Goal: Task Accomplishment & Management: Manage account settings

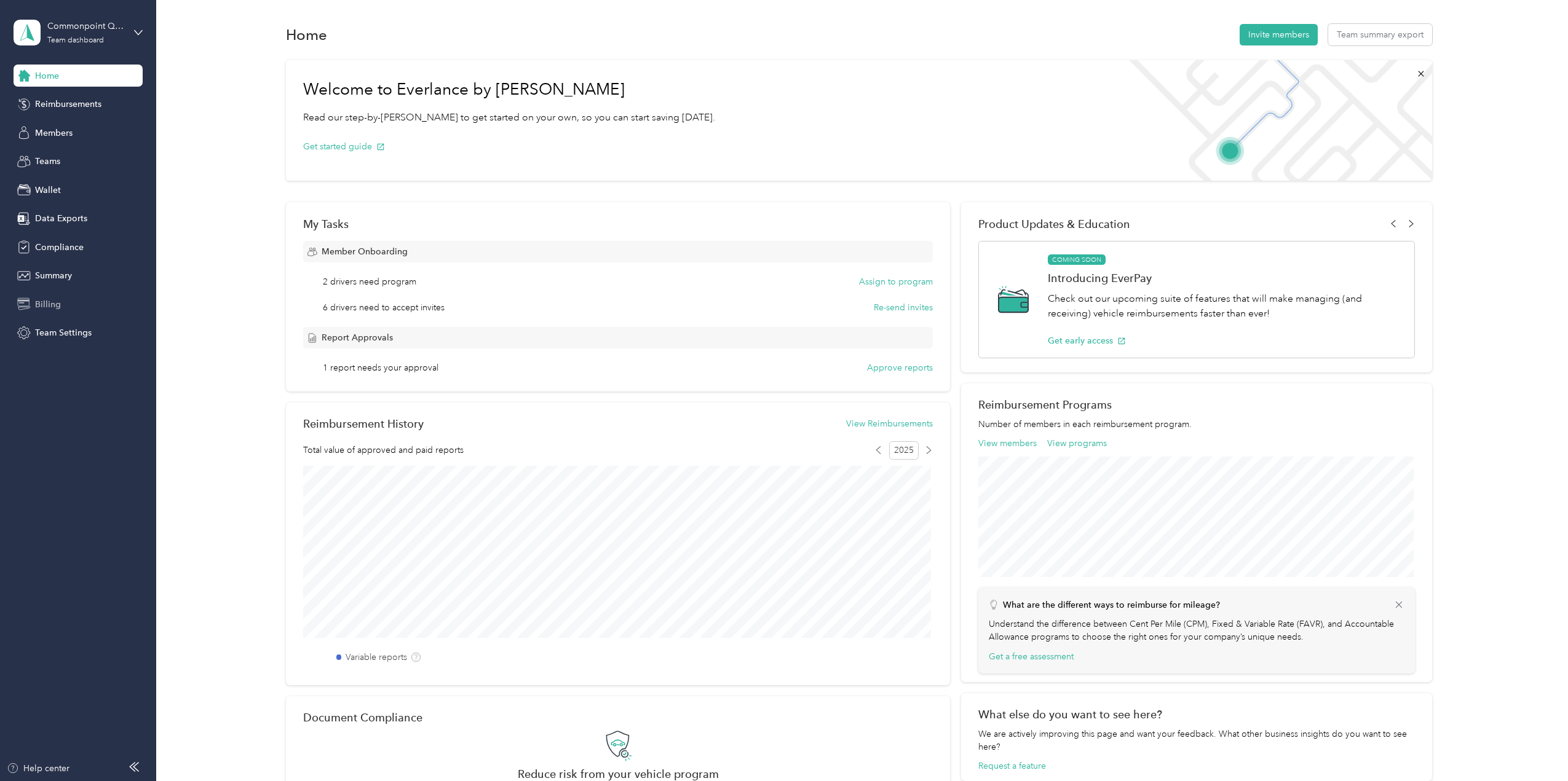
click at [36, 305] on span "Billing" at bounding box center [48, 304] width 26 height 13
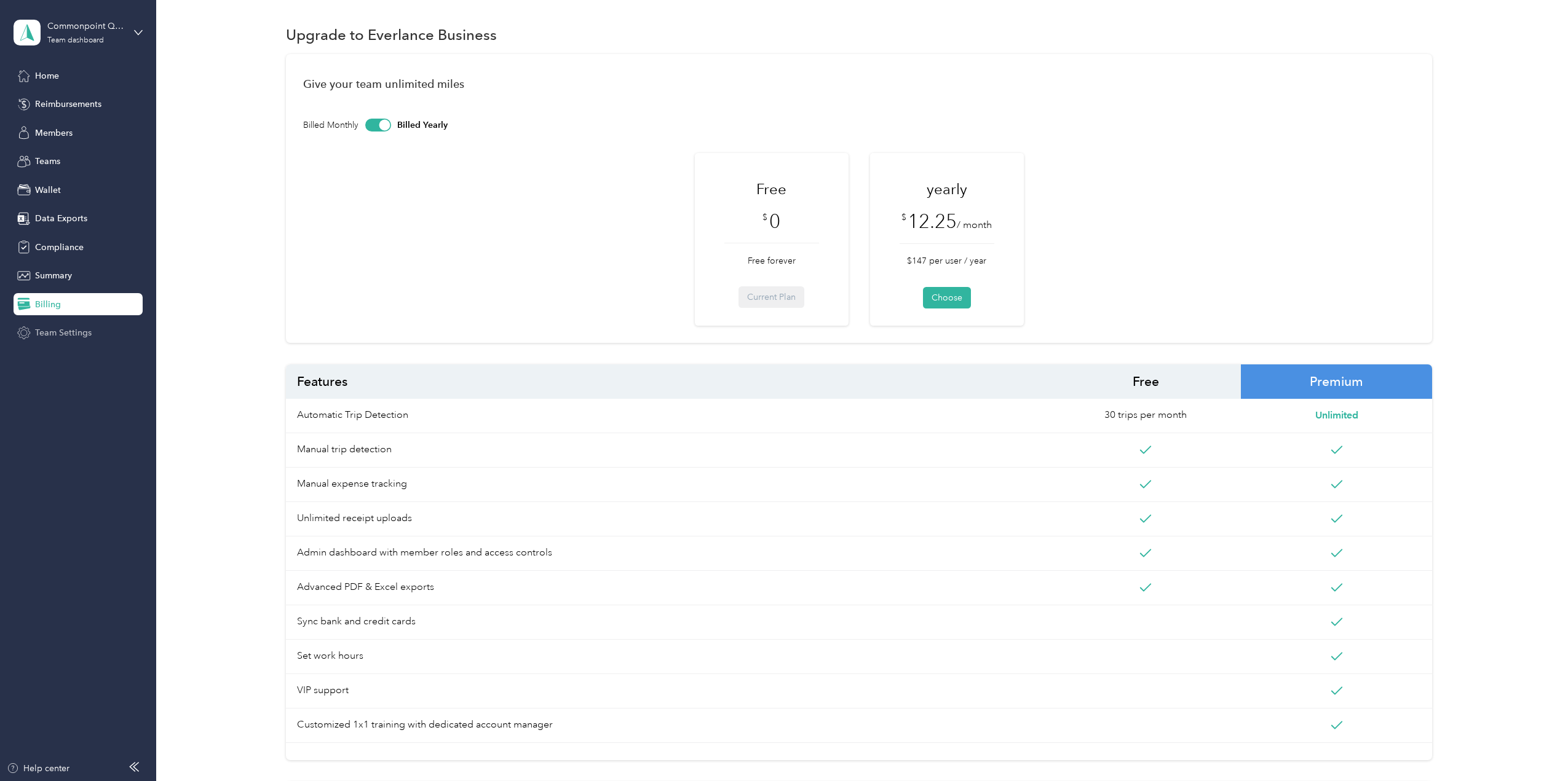
click at [76, 329] on span "Team Settings" at bounding box center [63, 333] width 56 height 13
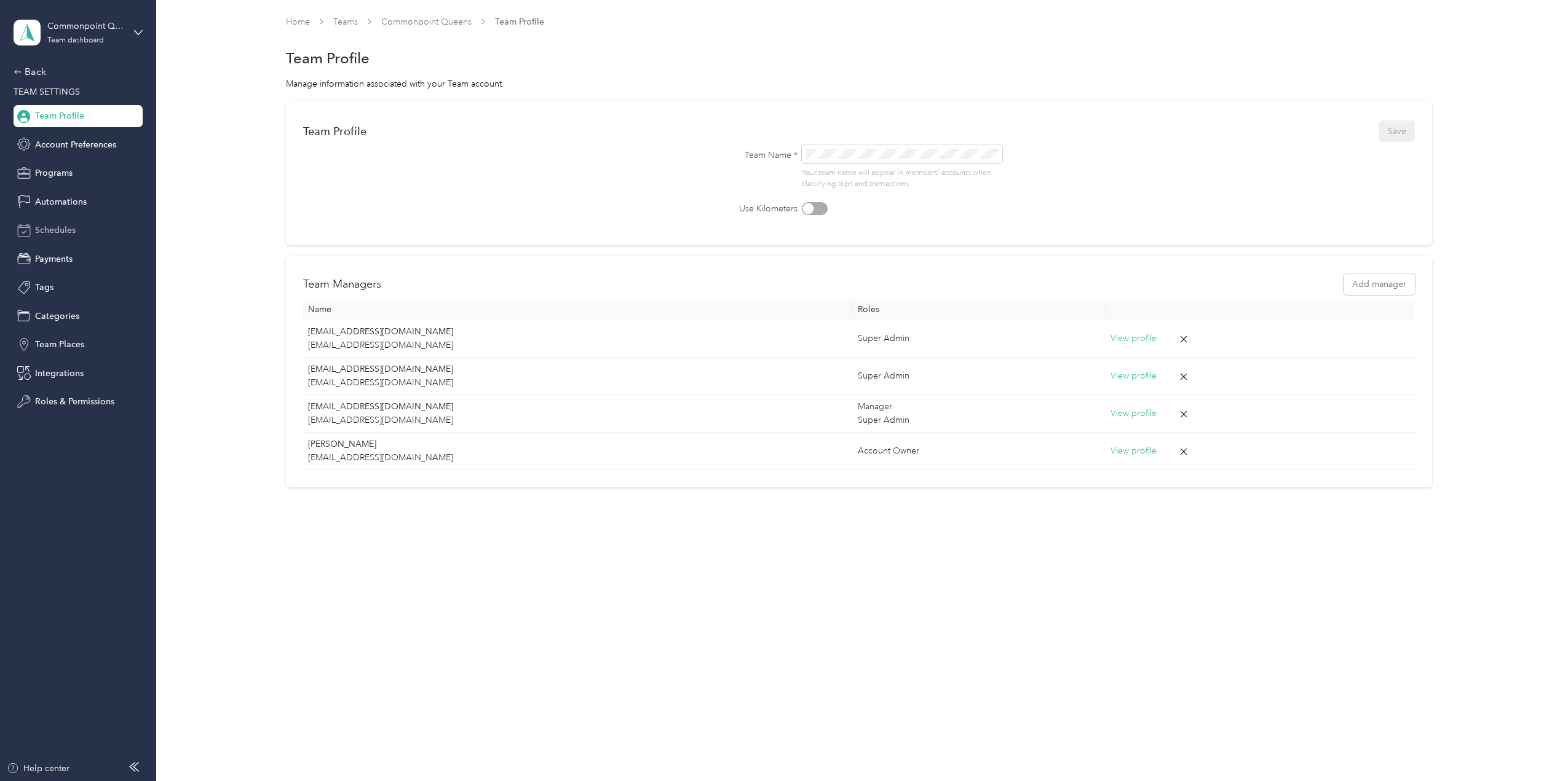
click at [39, 233] on span "Schedules" at bounding box center [56, 230] width 41 height 13
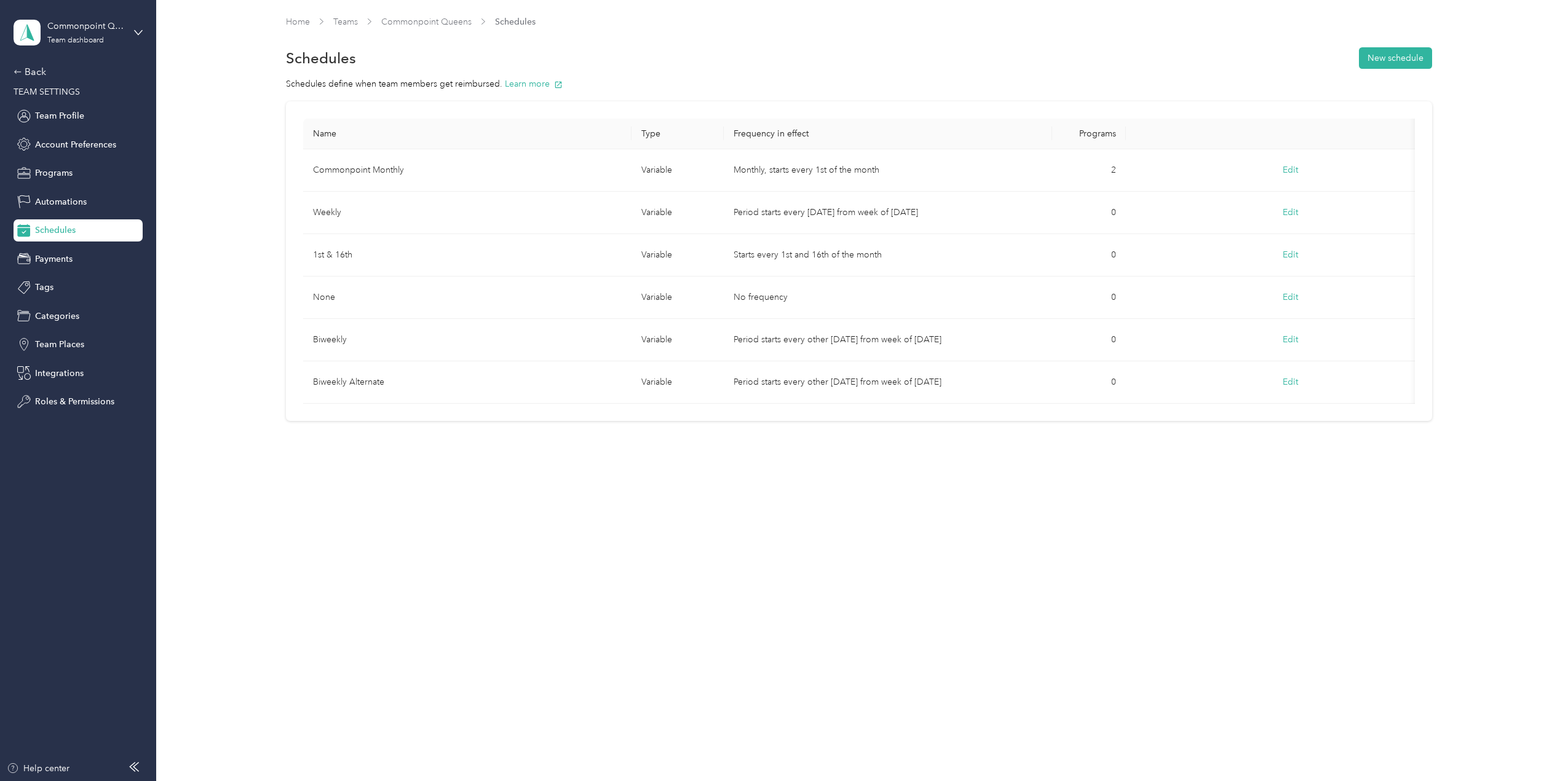
click at [99, 531] on aside "Commonpoint Queens Team dashboard Back TEAM SETTINGS Team Profile Account Prefe…" at bounding box center [78, 390] width 156 height 781
click at [37, 150] on span "Account Preferences" at bounding box center [75, 145] width 81 height 13
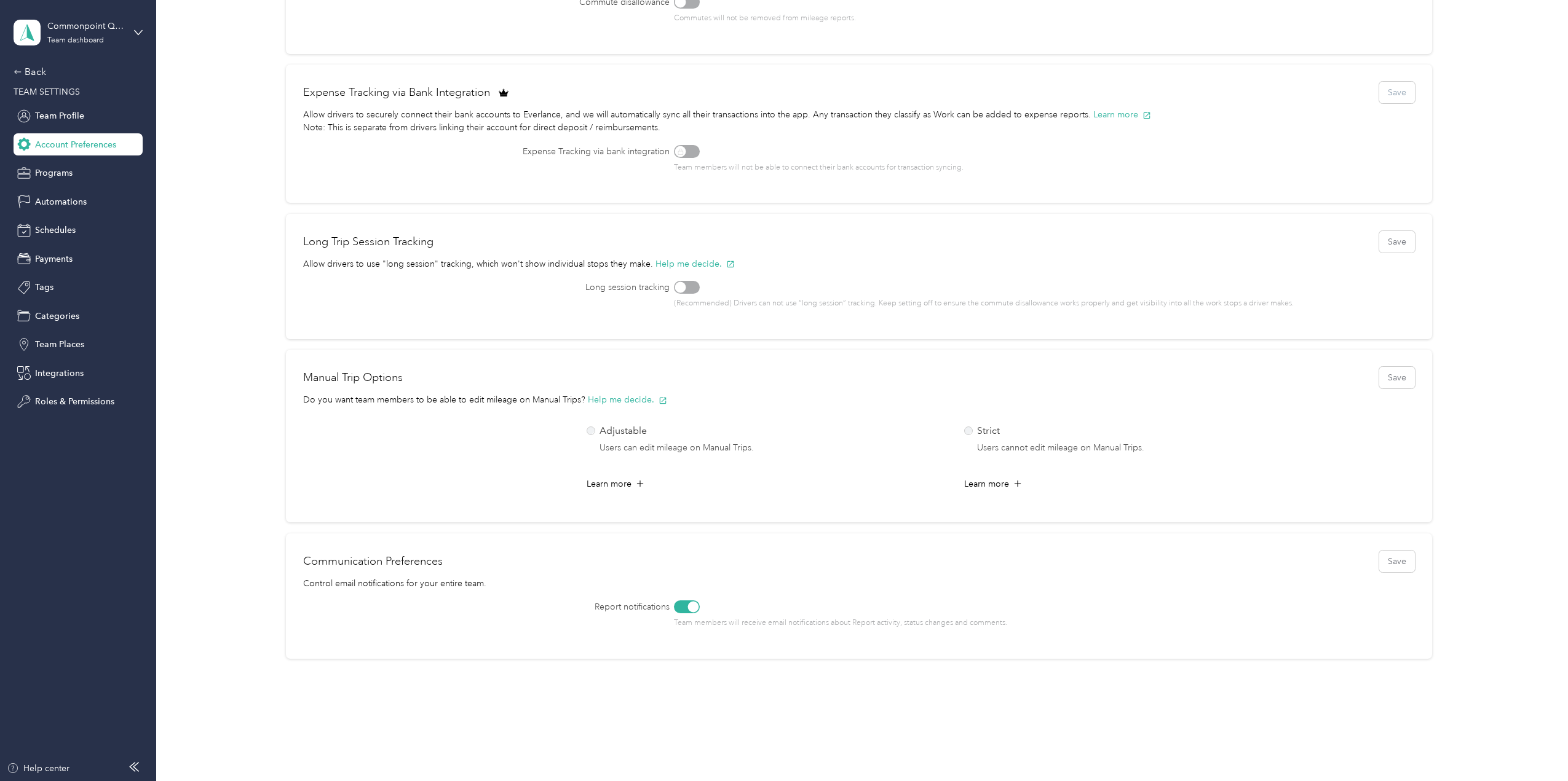
scroll to position [188, 0]
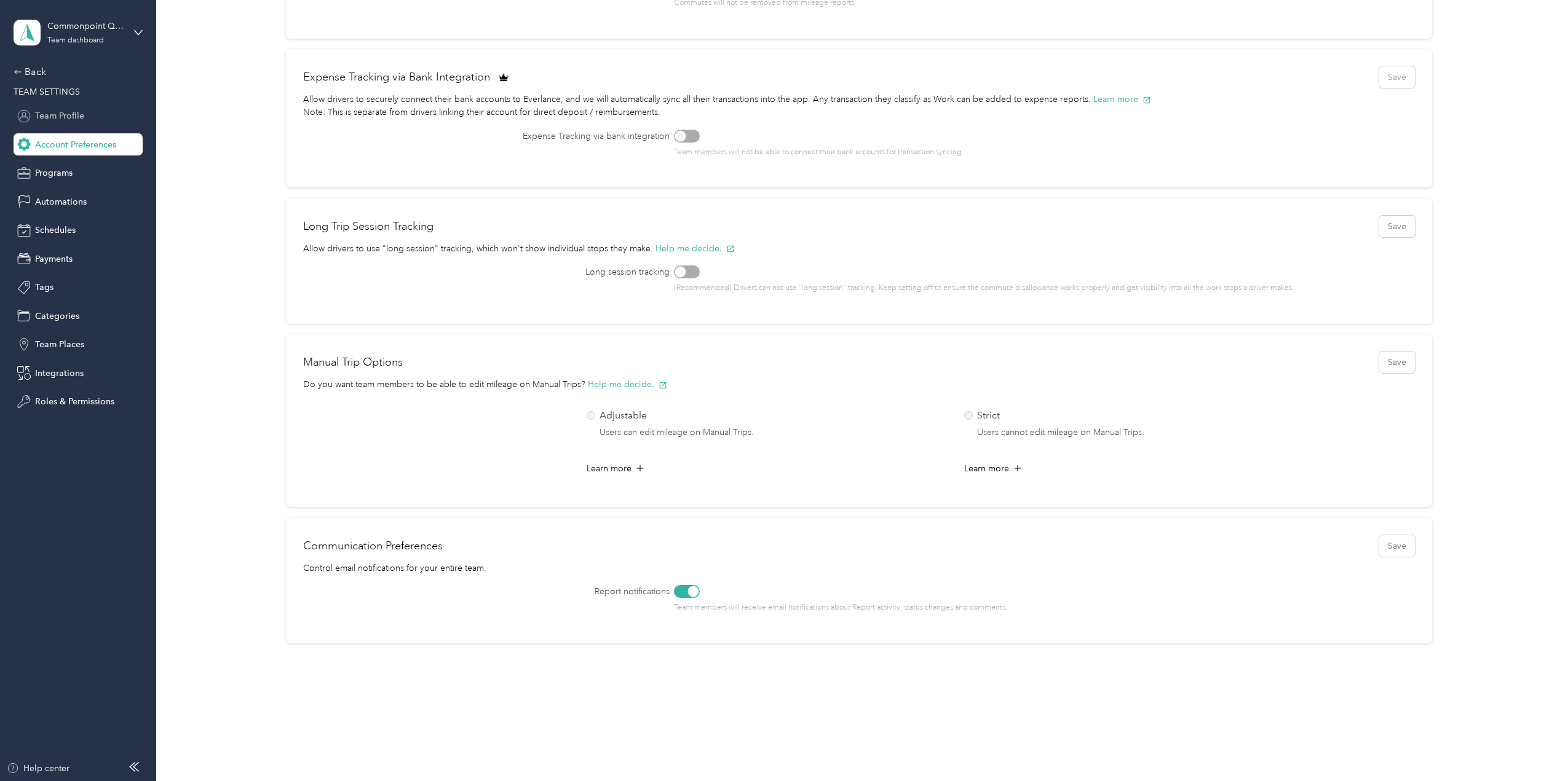
click at [69, 117] on span "Team Profile" at bounding box center [60, 116] width 49 height 13
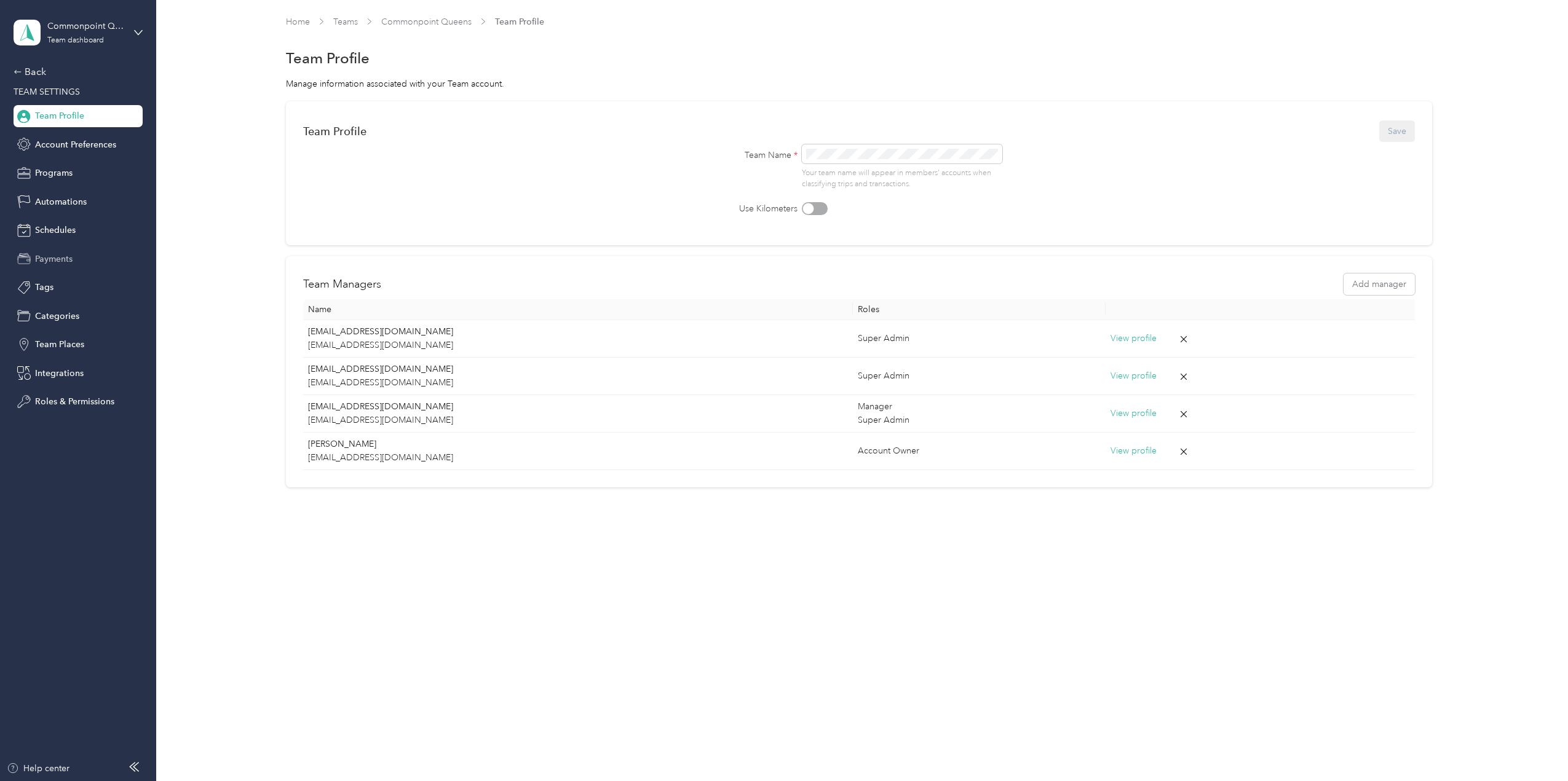
click at [46, 262] on span "Payments" at bounding box center [53, 259] width 37 height 13
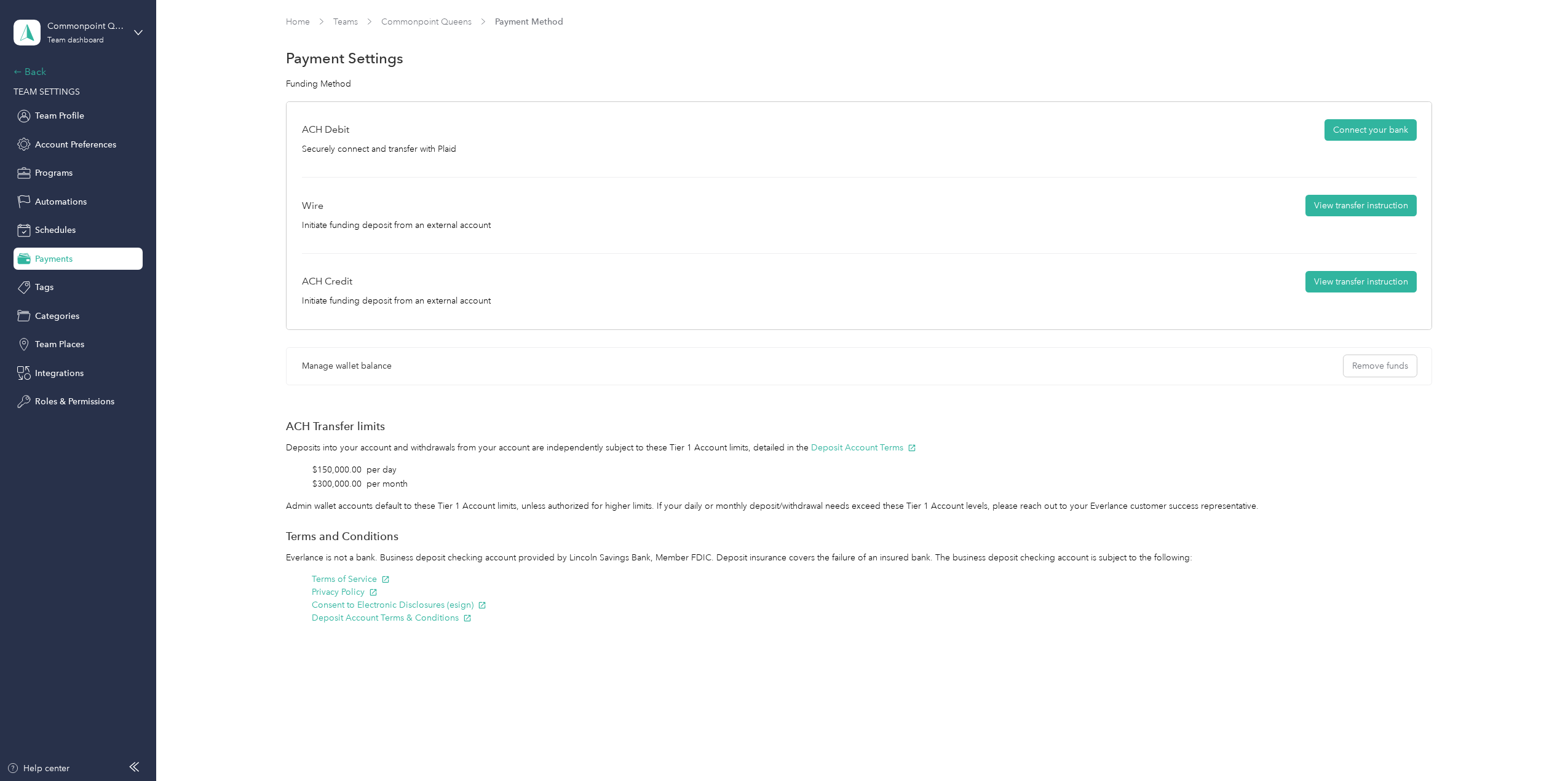
click at [24, 72] on div "Back" at bounding box center [75, 72] width 123 height 15
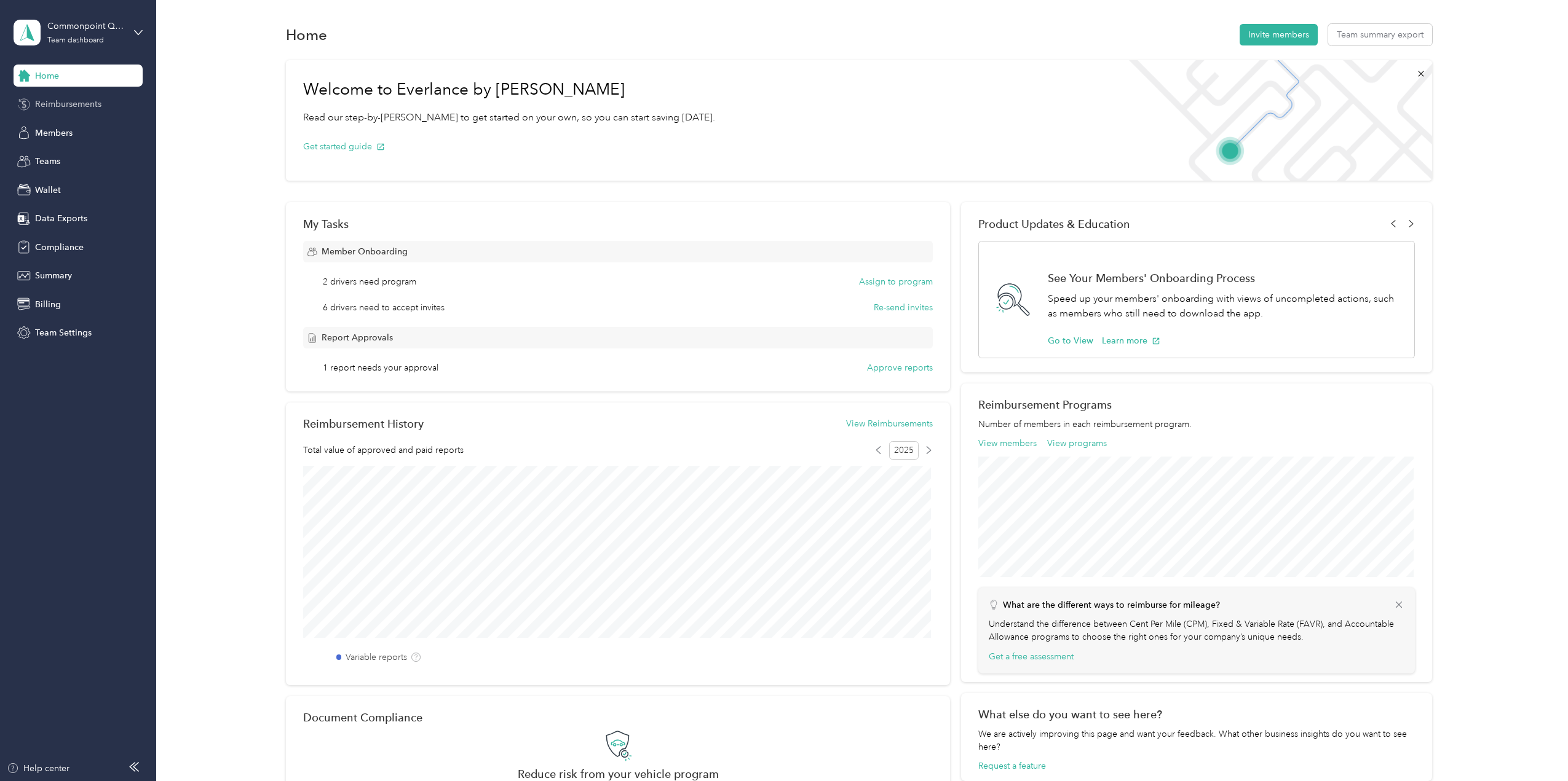
click at [79, 101] on span "Reimbursements" at bounding box center [68, 104] width 66 height 13
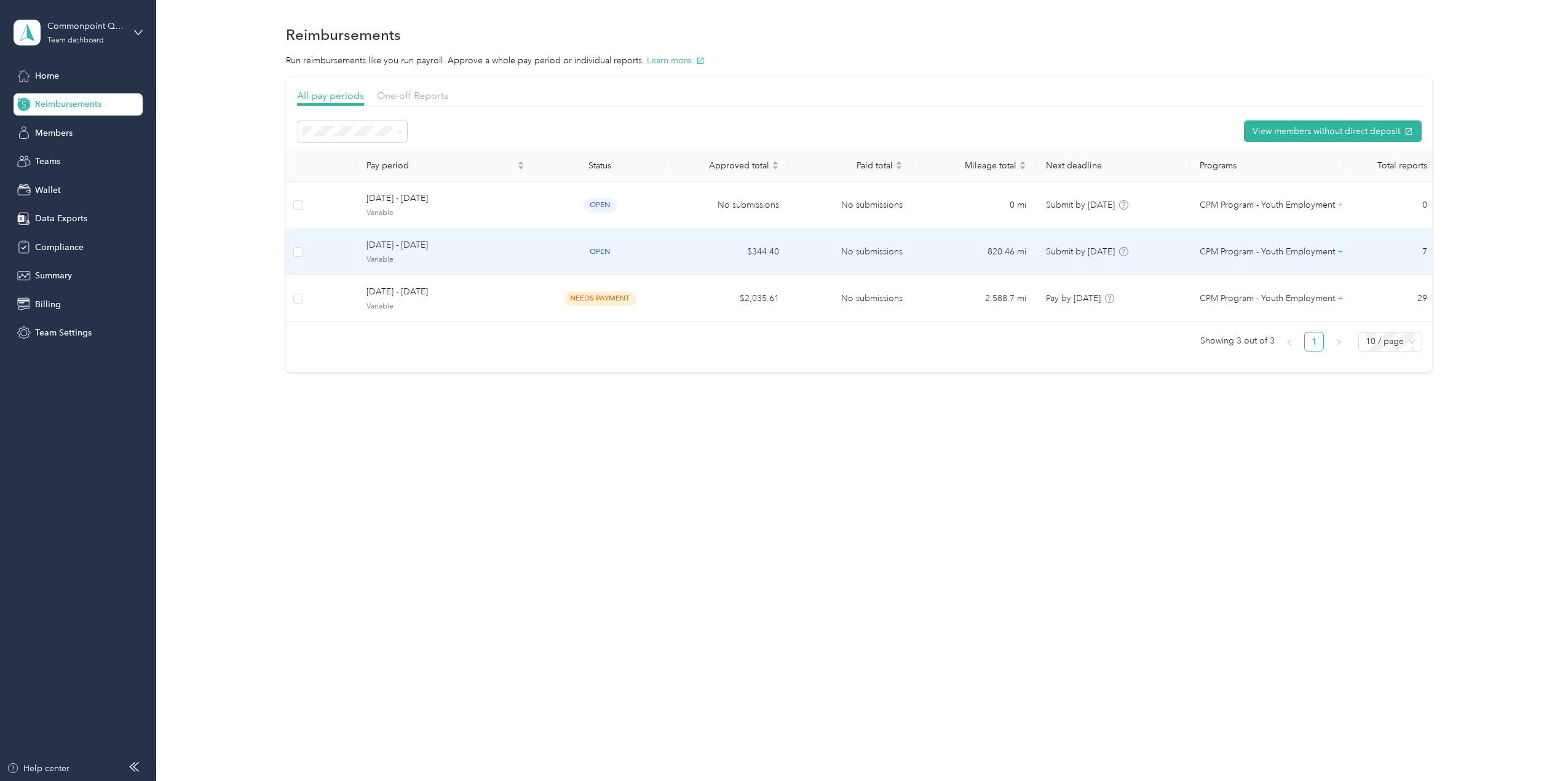
click at [1247, 252] on span "CPM Program - Youth Employment" at bounding box center [1267, 252] width 135 height 13
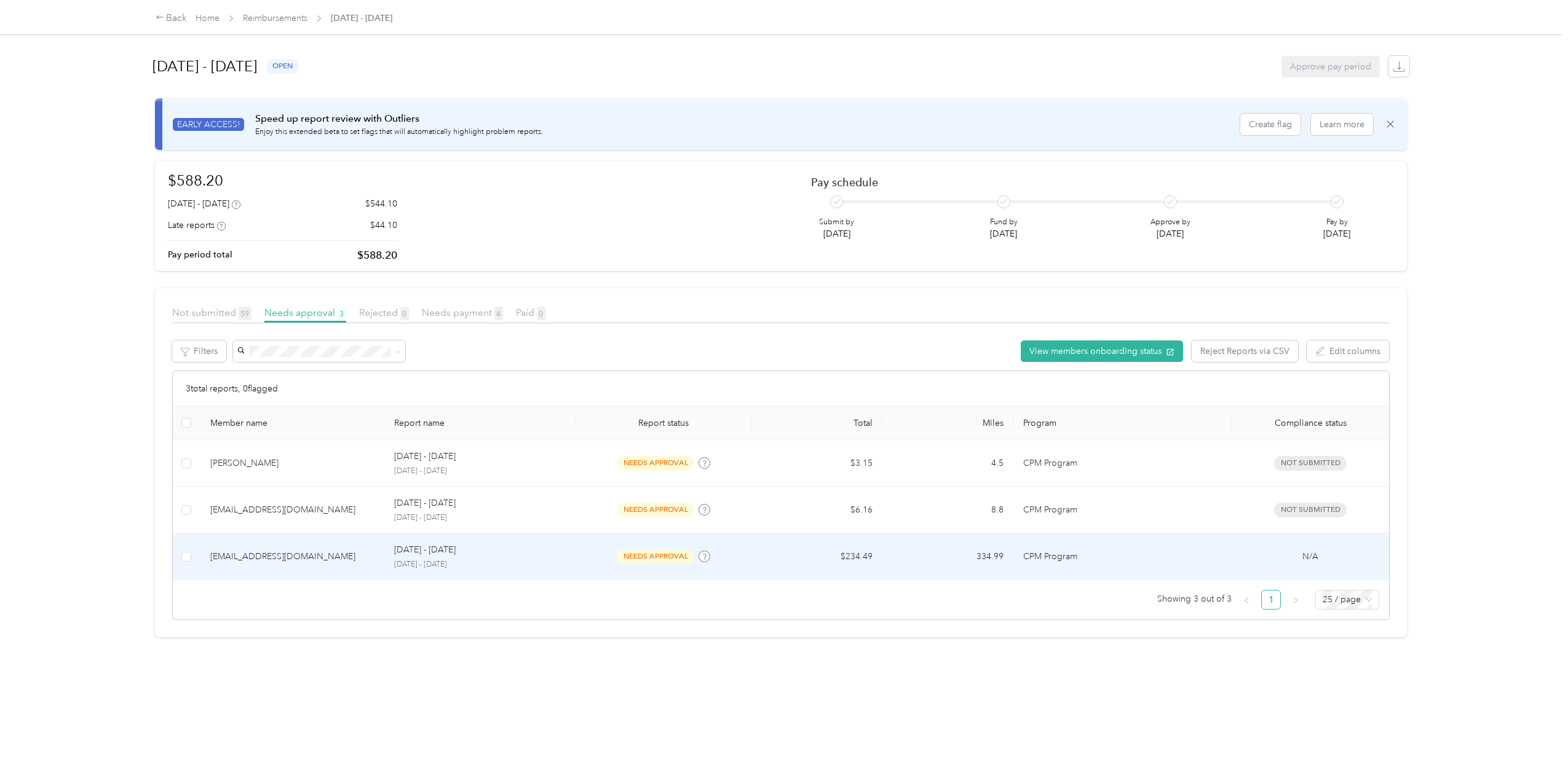
click at [573, 561] on td "Sep 1 - 30, 2025 September 1 - 30, 2025" at bounding box center [480, 557] width 193 height 46
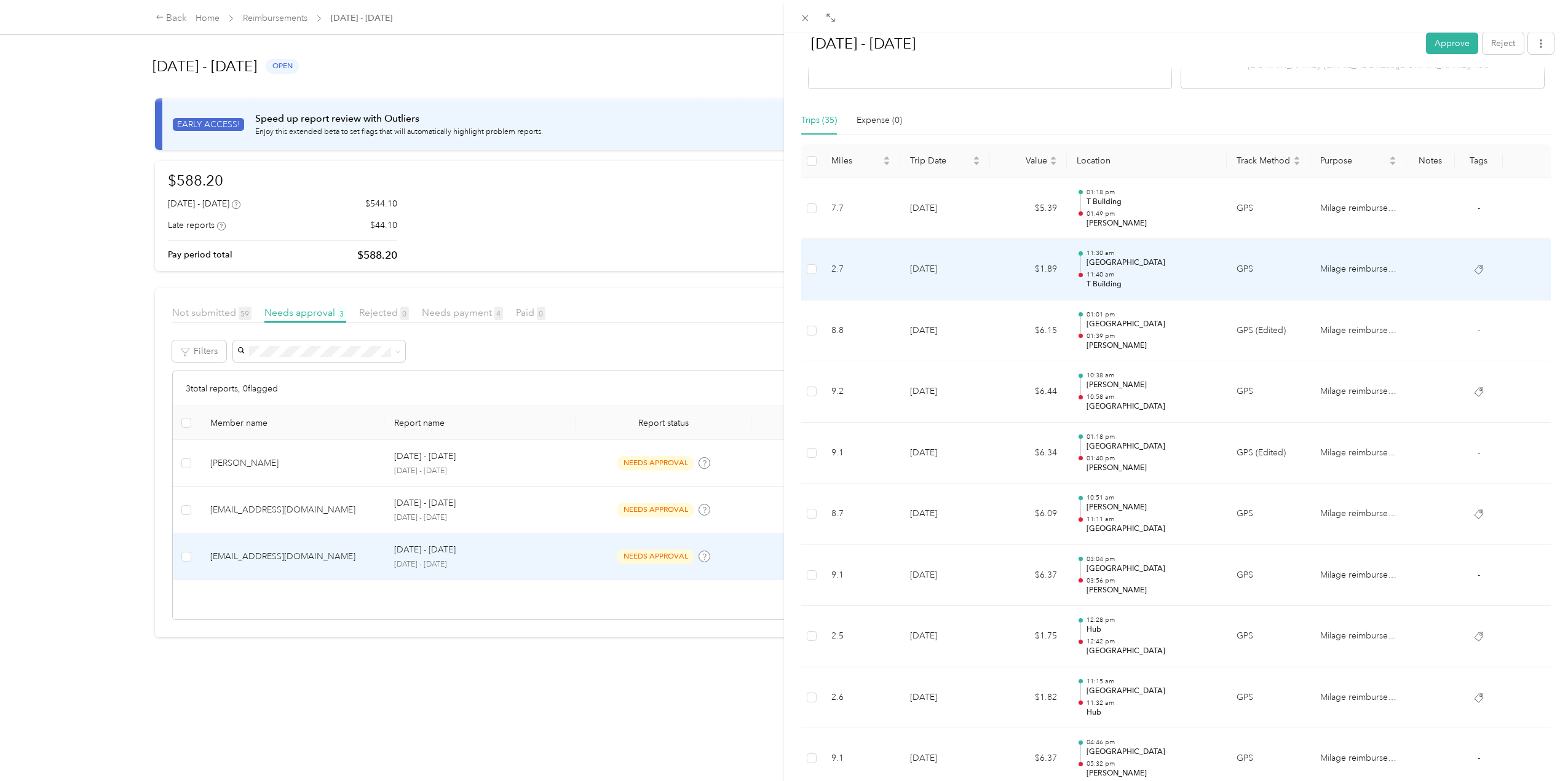
scroll to position [246, 0]
click at [966, 258] on td "[DATE]" at bounding box center [945, 267] width 90 height 61
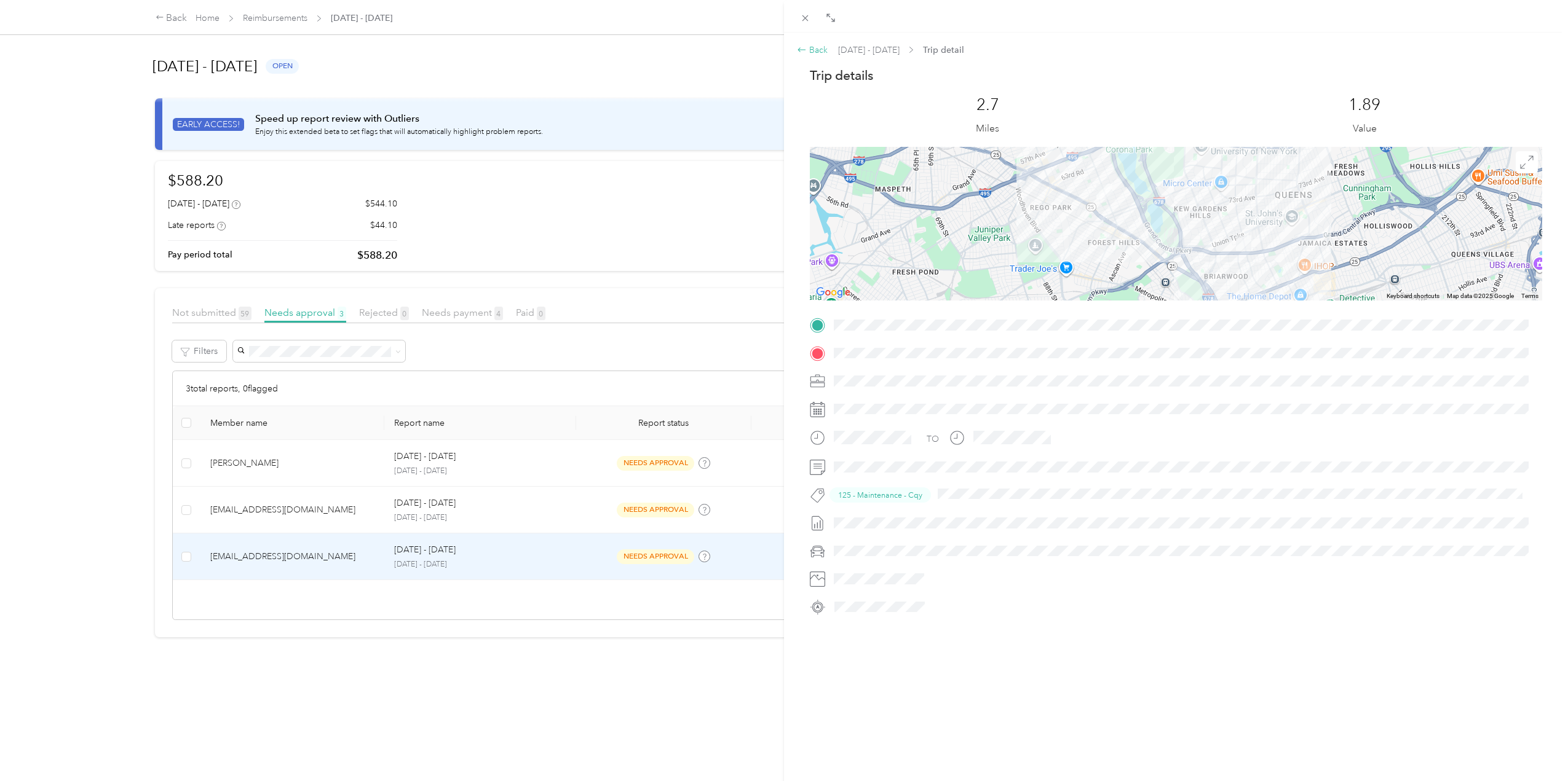
click at [799, 44] on div "Back" at bounding box center [812, 50] width 31 height 13
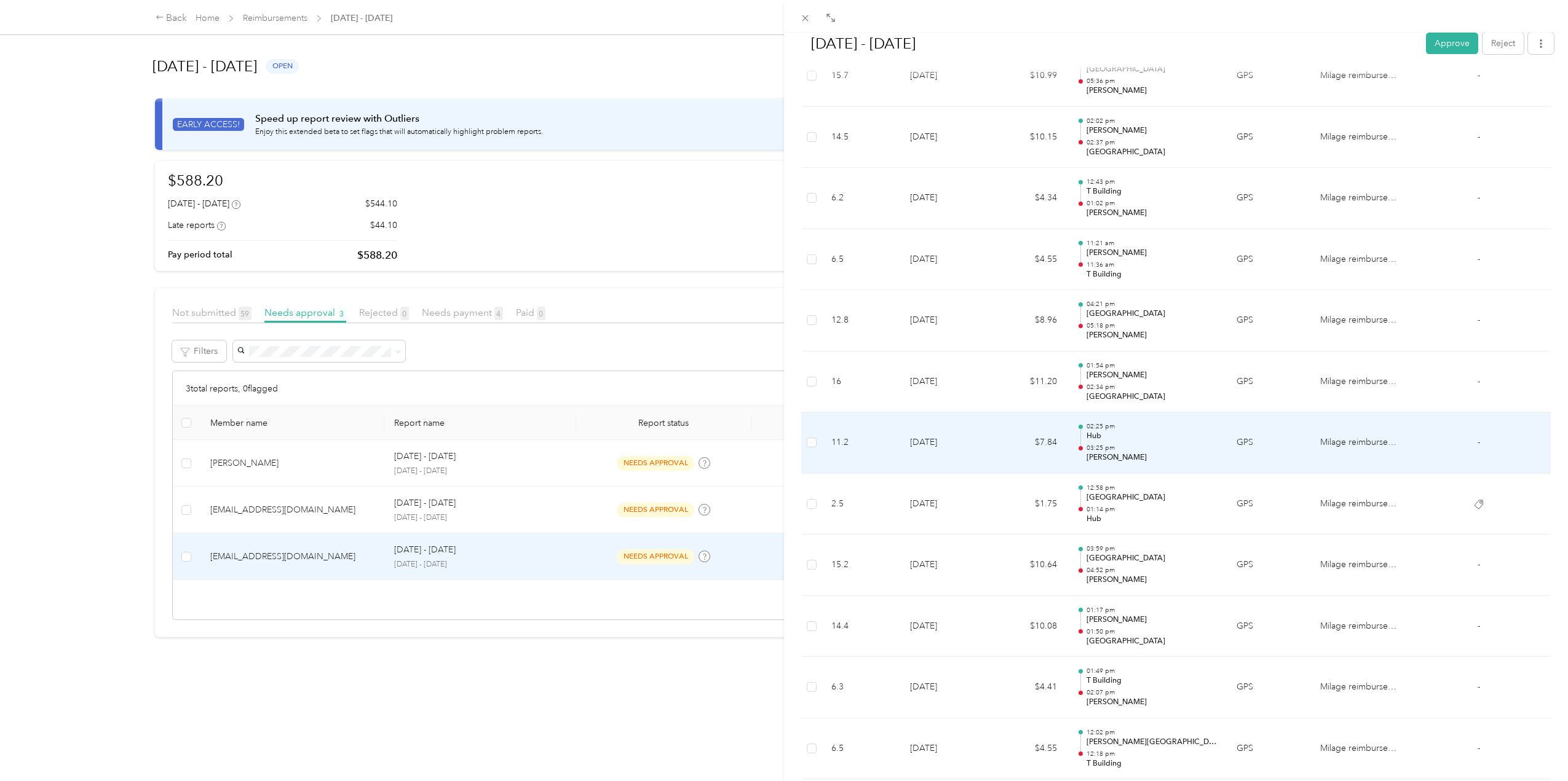
scroll to position [1873, 0]
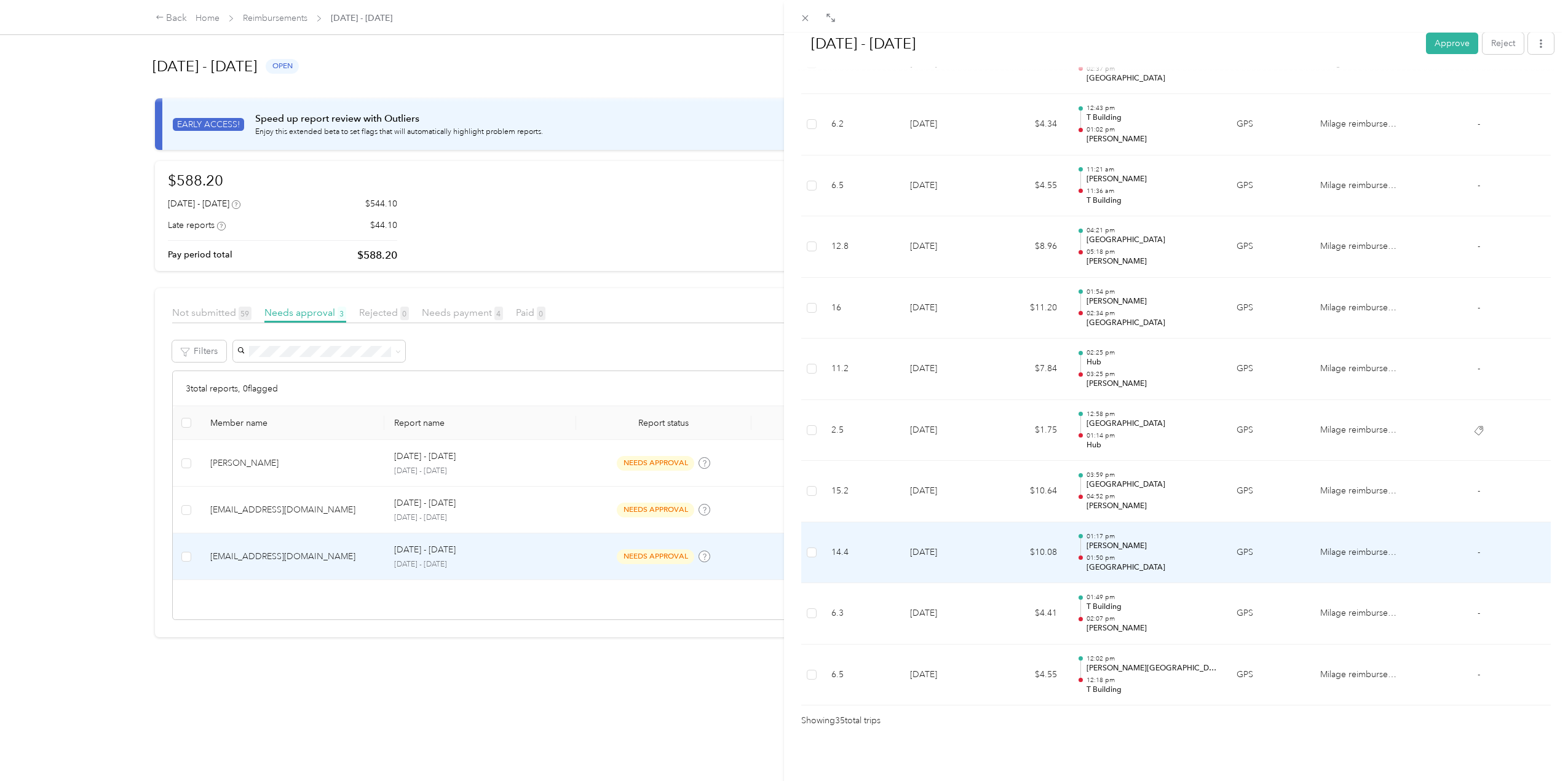
click at [1459, 527] on td "-" at bounding box center [1479, 553] width 48 height 61
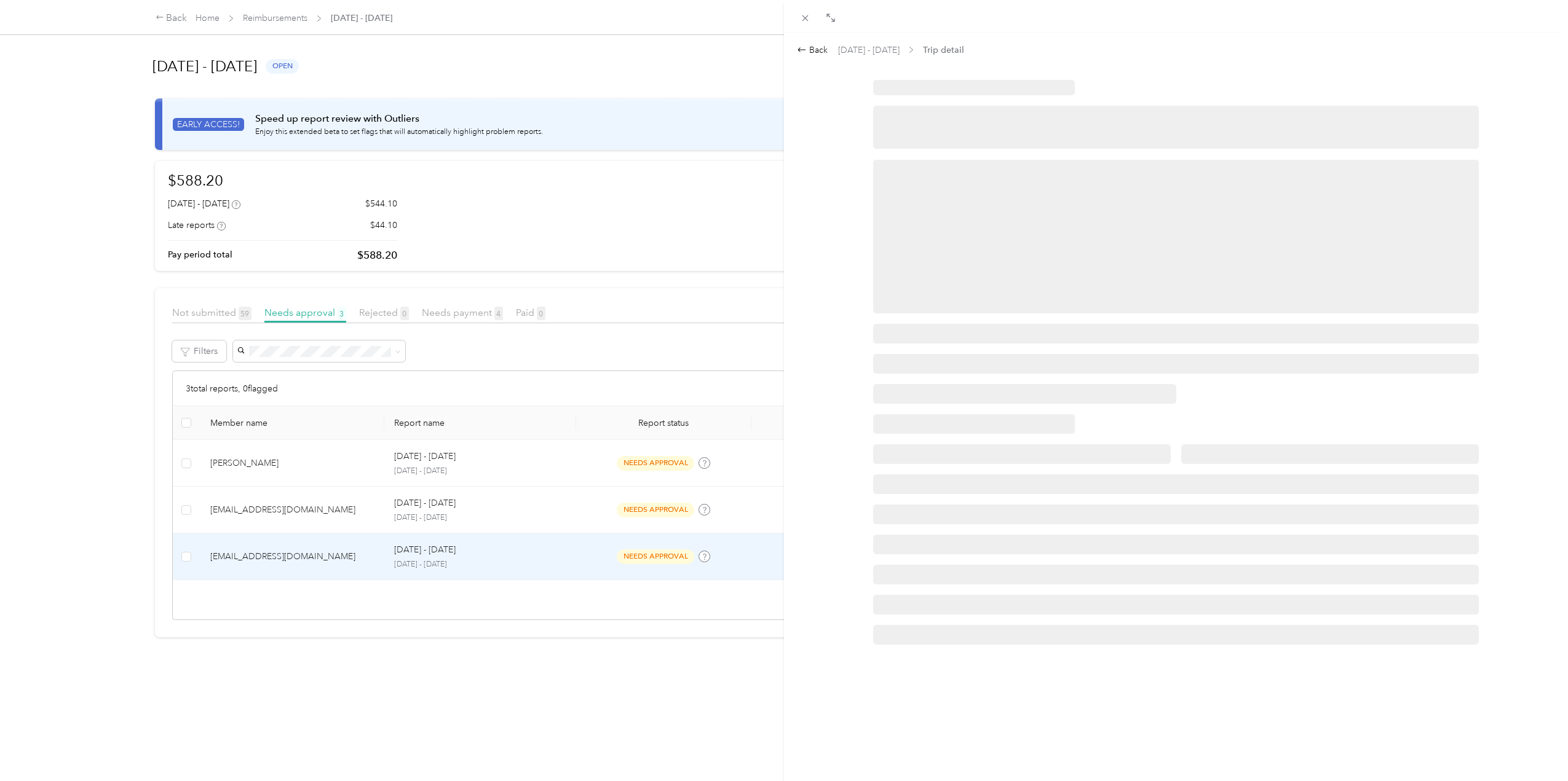
scroll to position [0, 0]
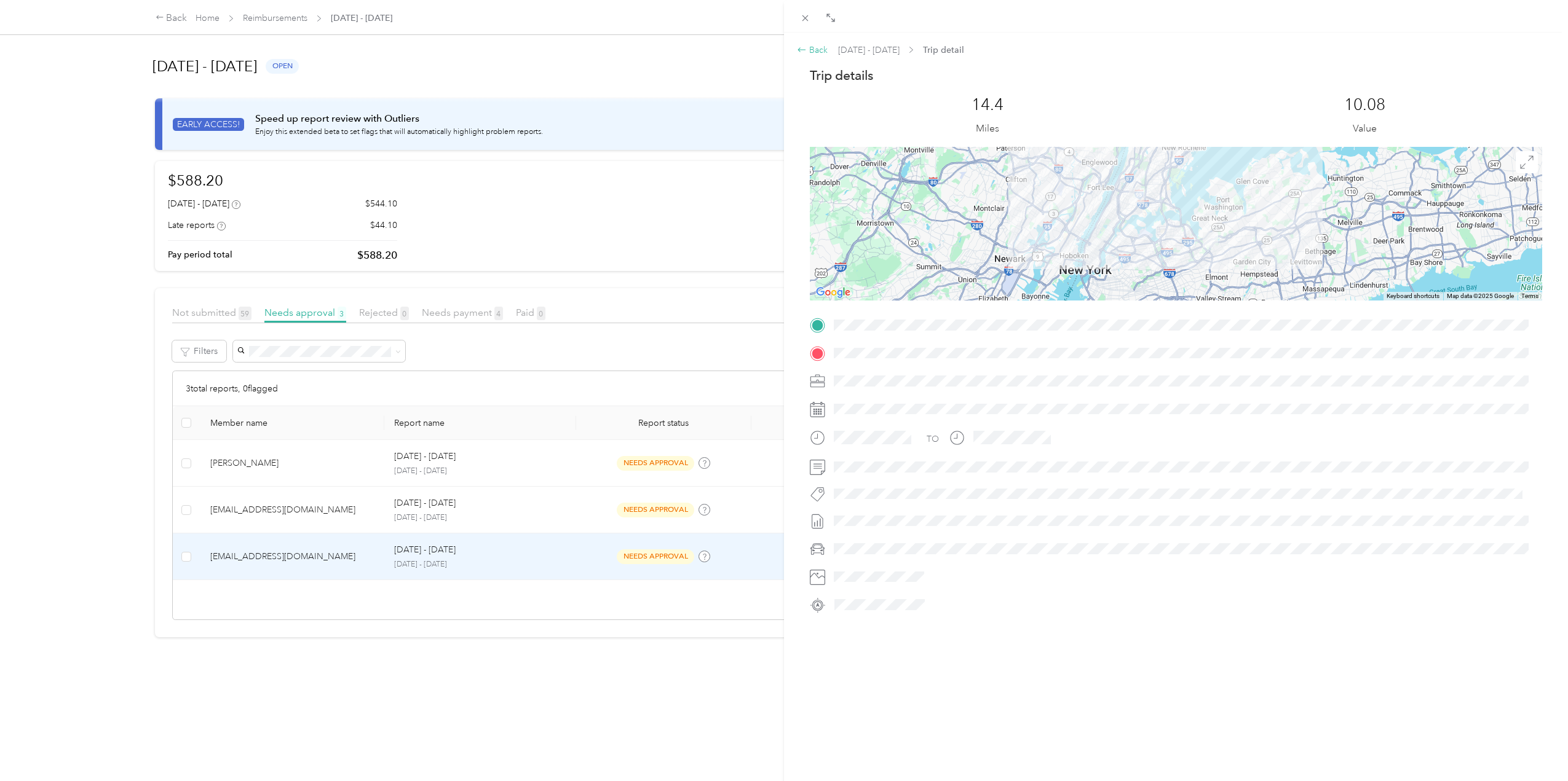
click at [801, 50] on icon at bounding box center [802, 49] width 8 height 4
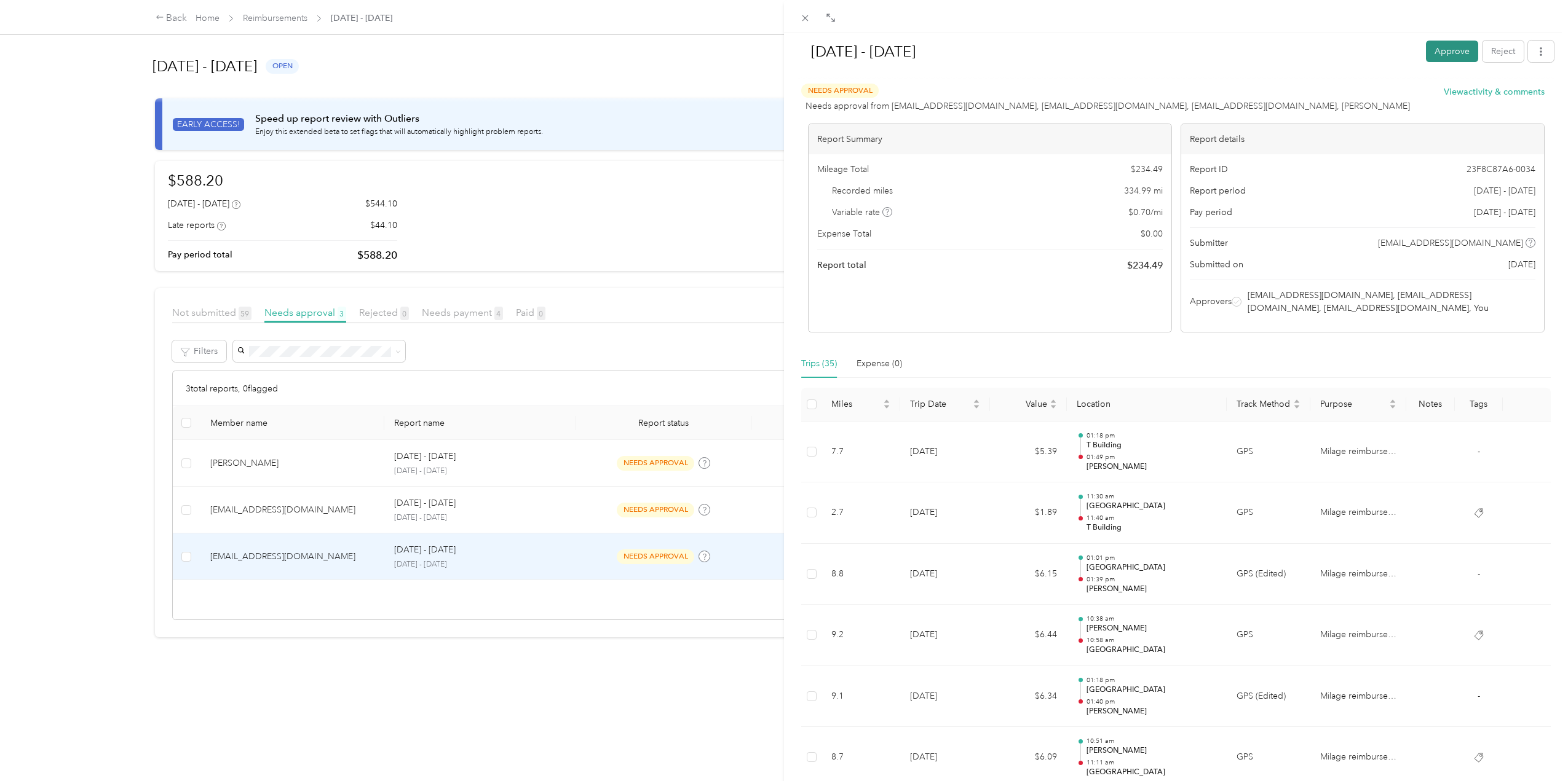
click at [1437, 51] on button "Approve" at bounding box center [1452, 51] width 52 height 22
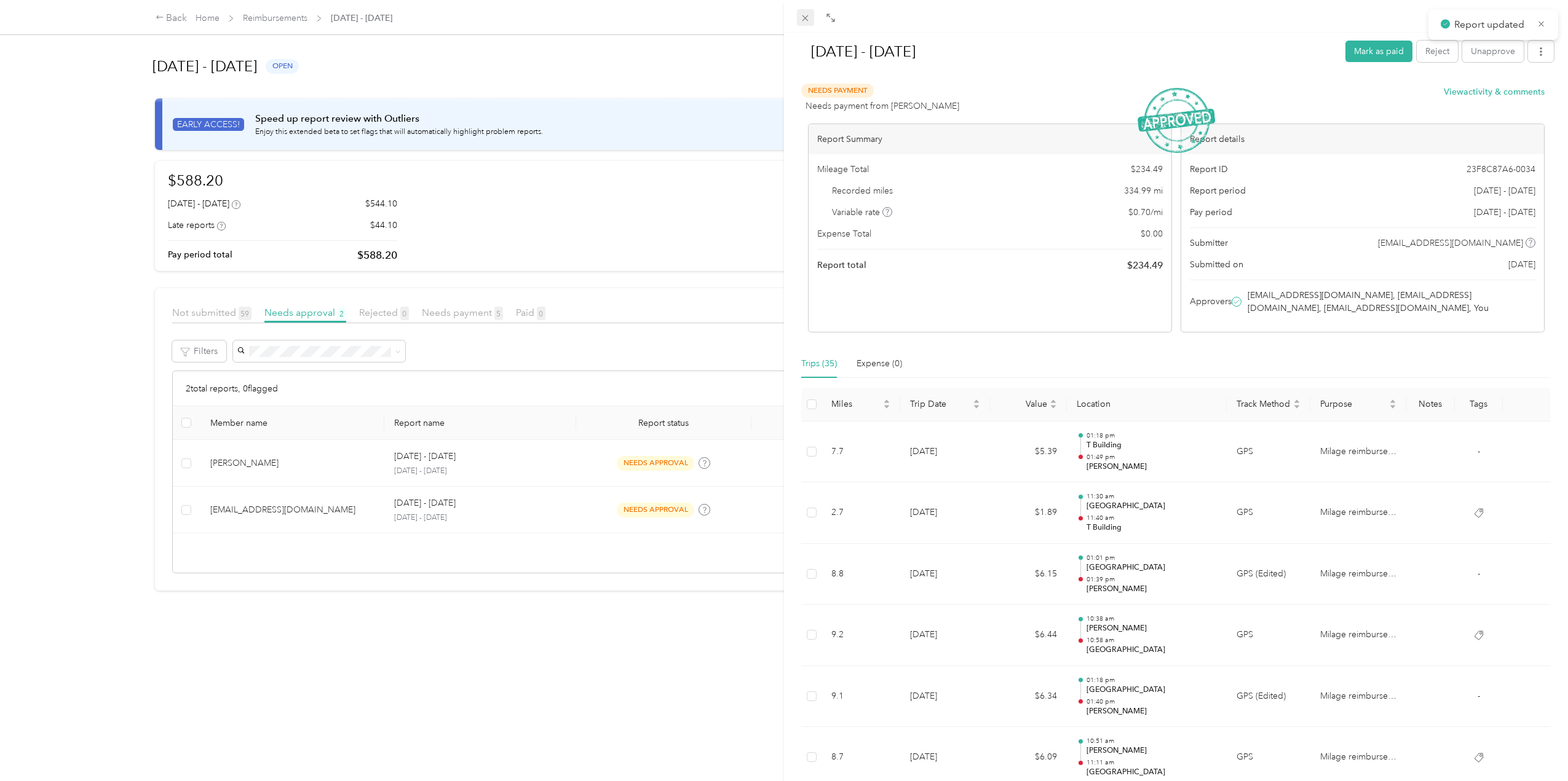
click at [807, 23] on span at bounding box center [805, 18] width 17 height 17
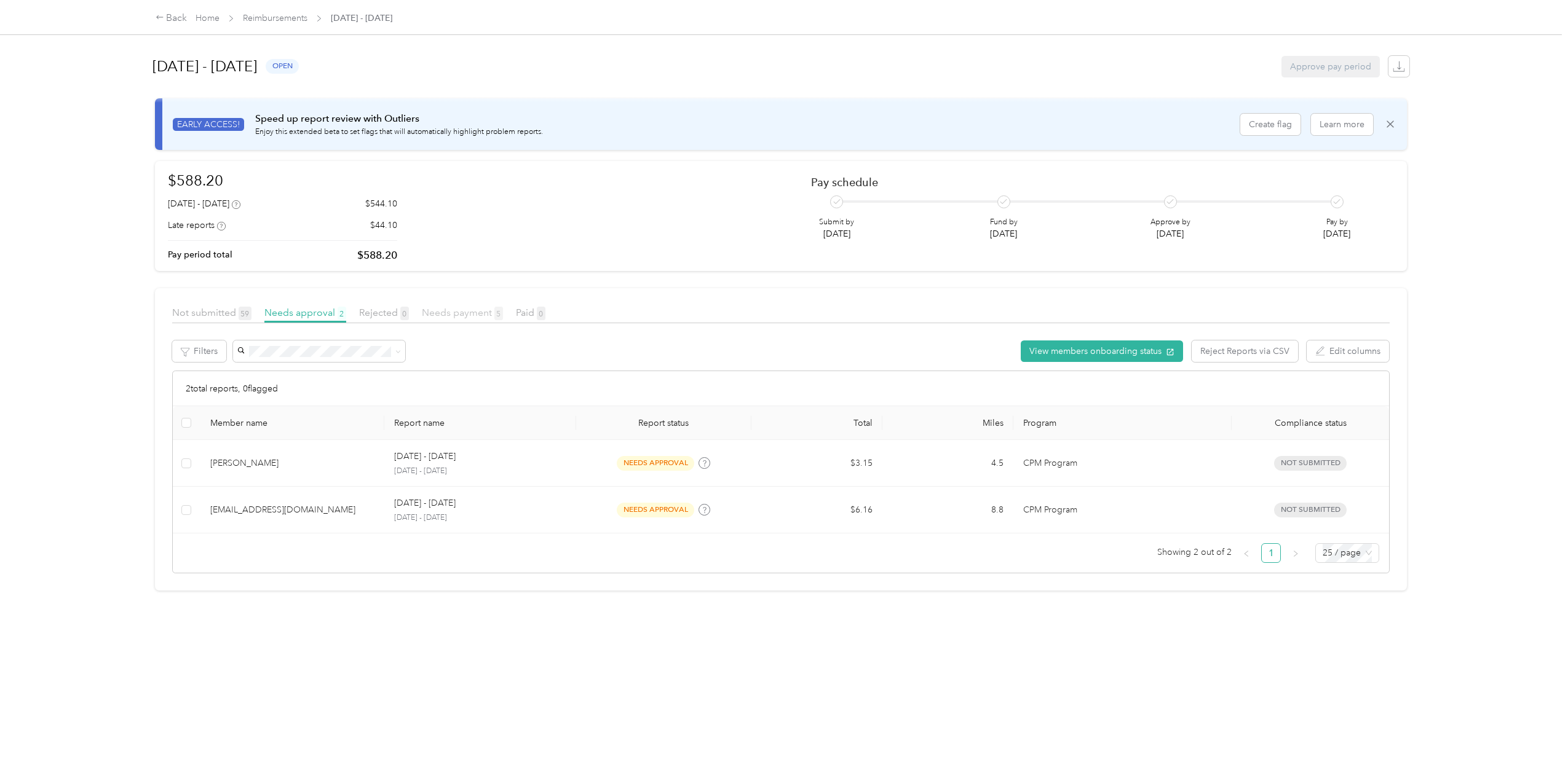
click at [443, 311] on span "Needs payment 5" at bounding box center [462, 312] width 81 height 12
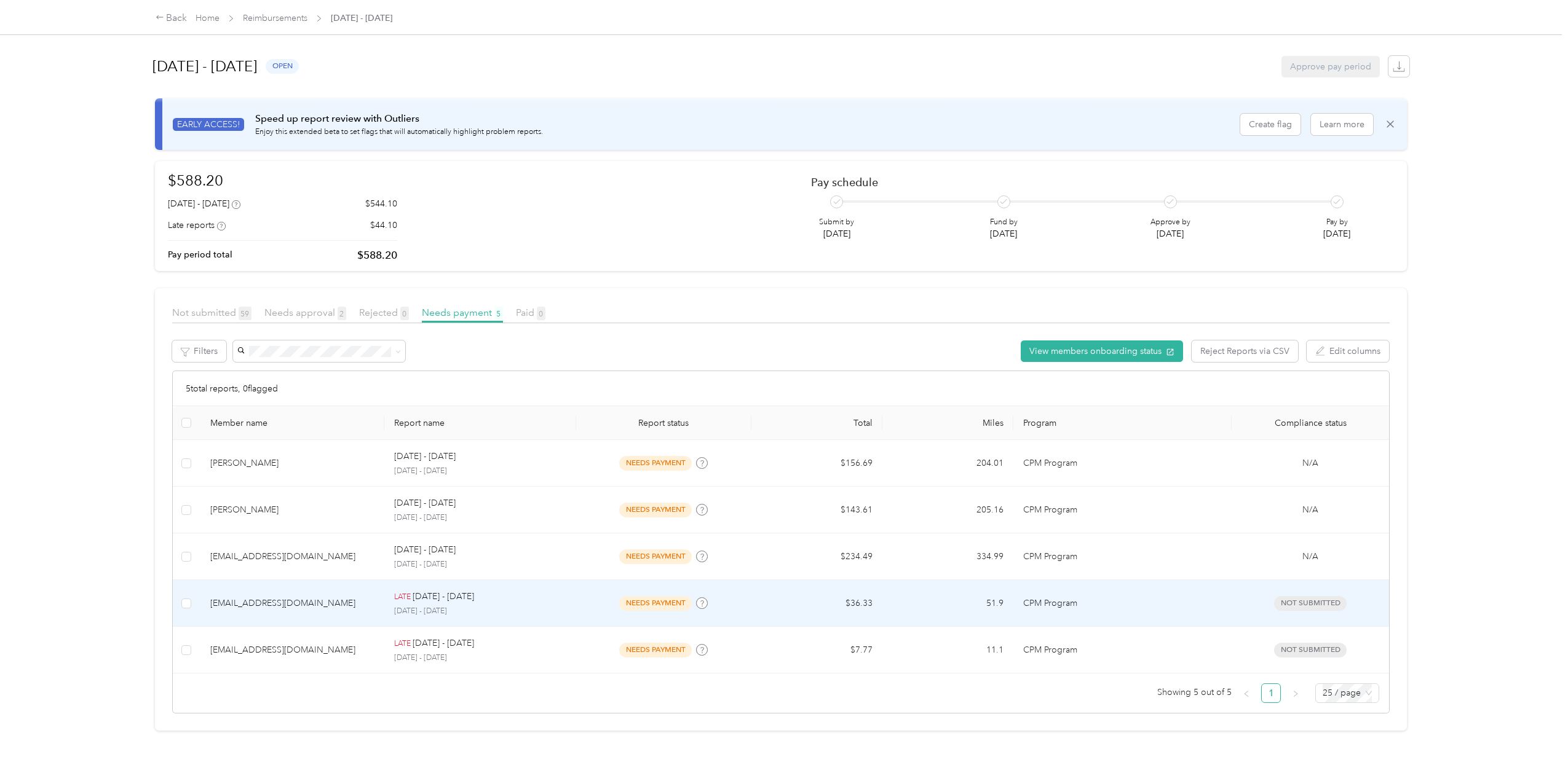
click at [280, 602] on div "jgillen@commonpoint.org" at bounding box center [292, 603] width 164 height 13
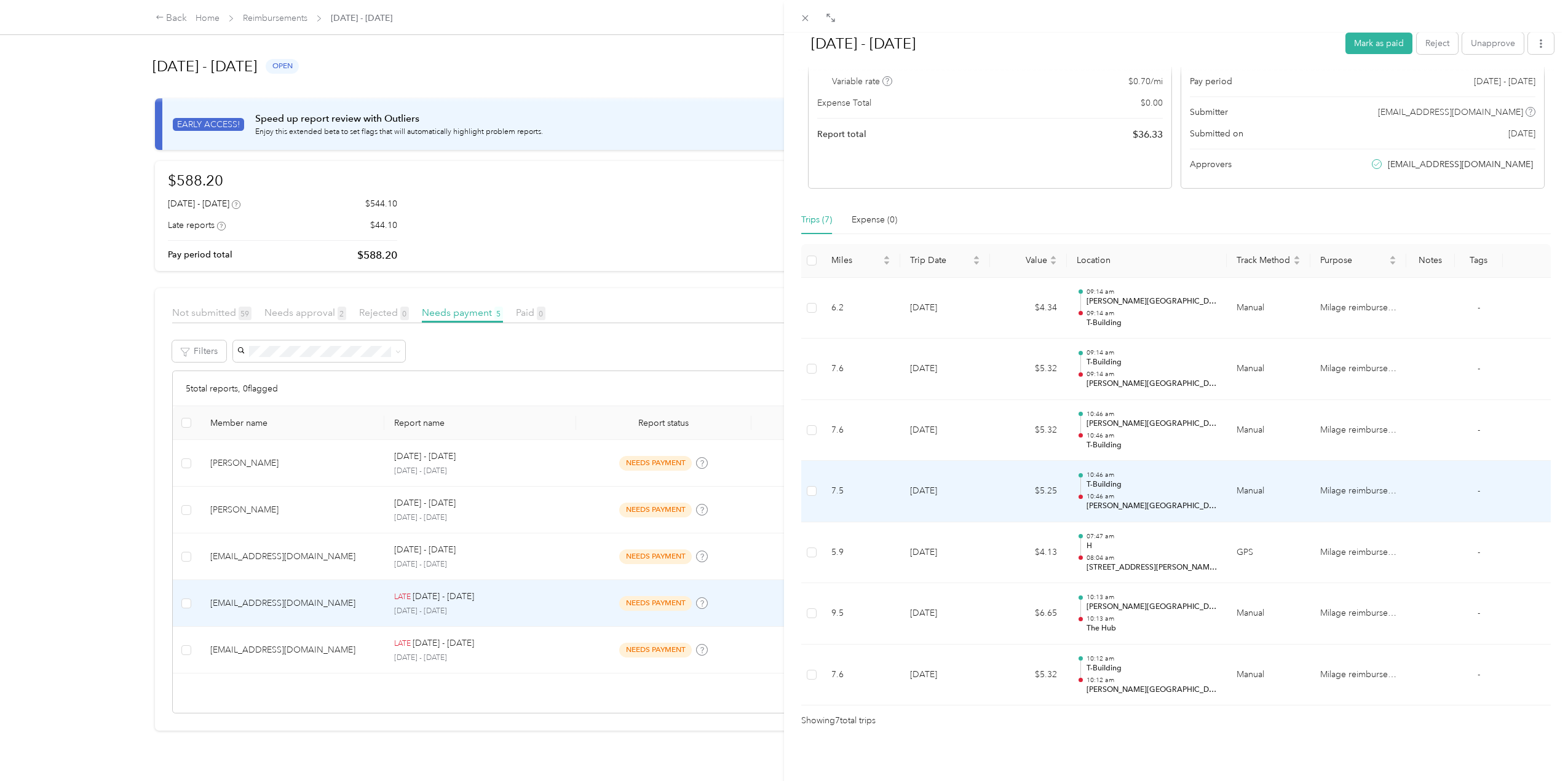
scroll to position [148, 0]
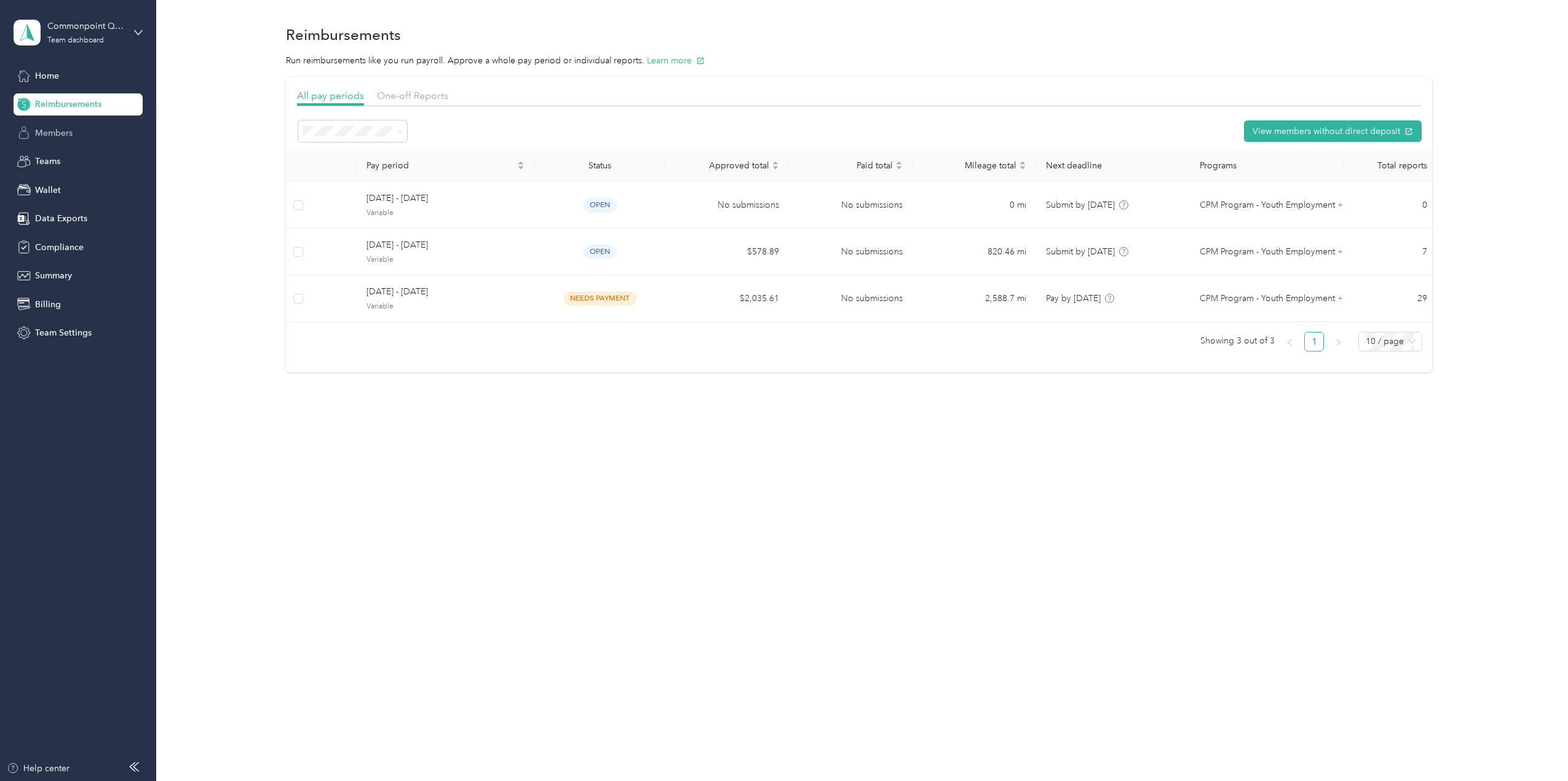
click at [59, 139] on div "Members" at bounding box center [78, 132] width 129 height 22
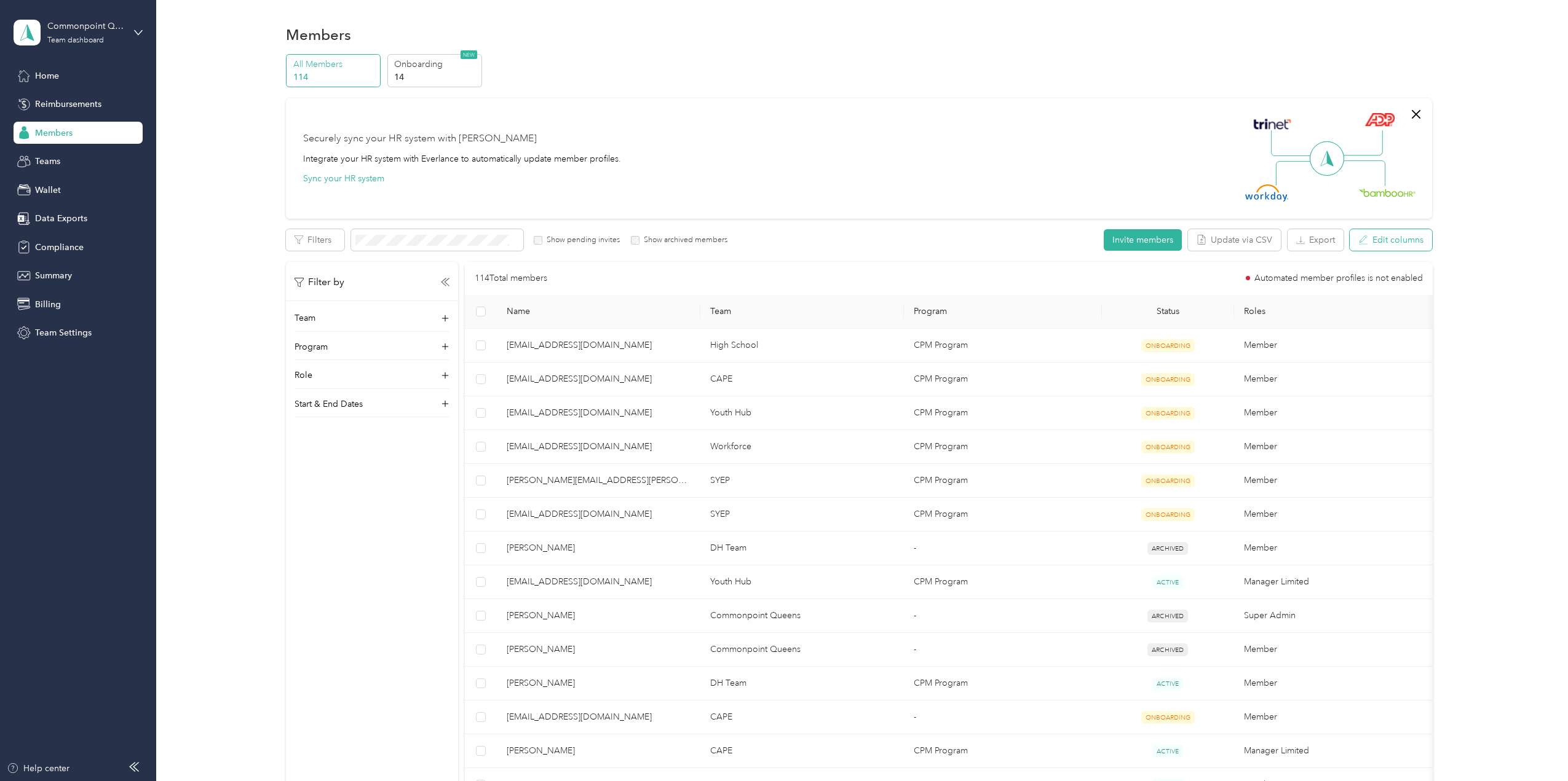
click at [1375, 238] on button "Edit columns" at bounding box center [1390, 240] width 82 height 22
click at [1522, 231] on div "All Members 114 Onboarding 14 NEW Securely sync your HR system with Everlance I…" at bounding box center [859, 639] width 1375 height 1170
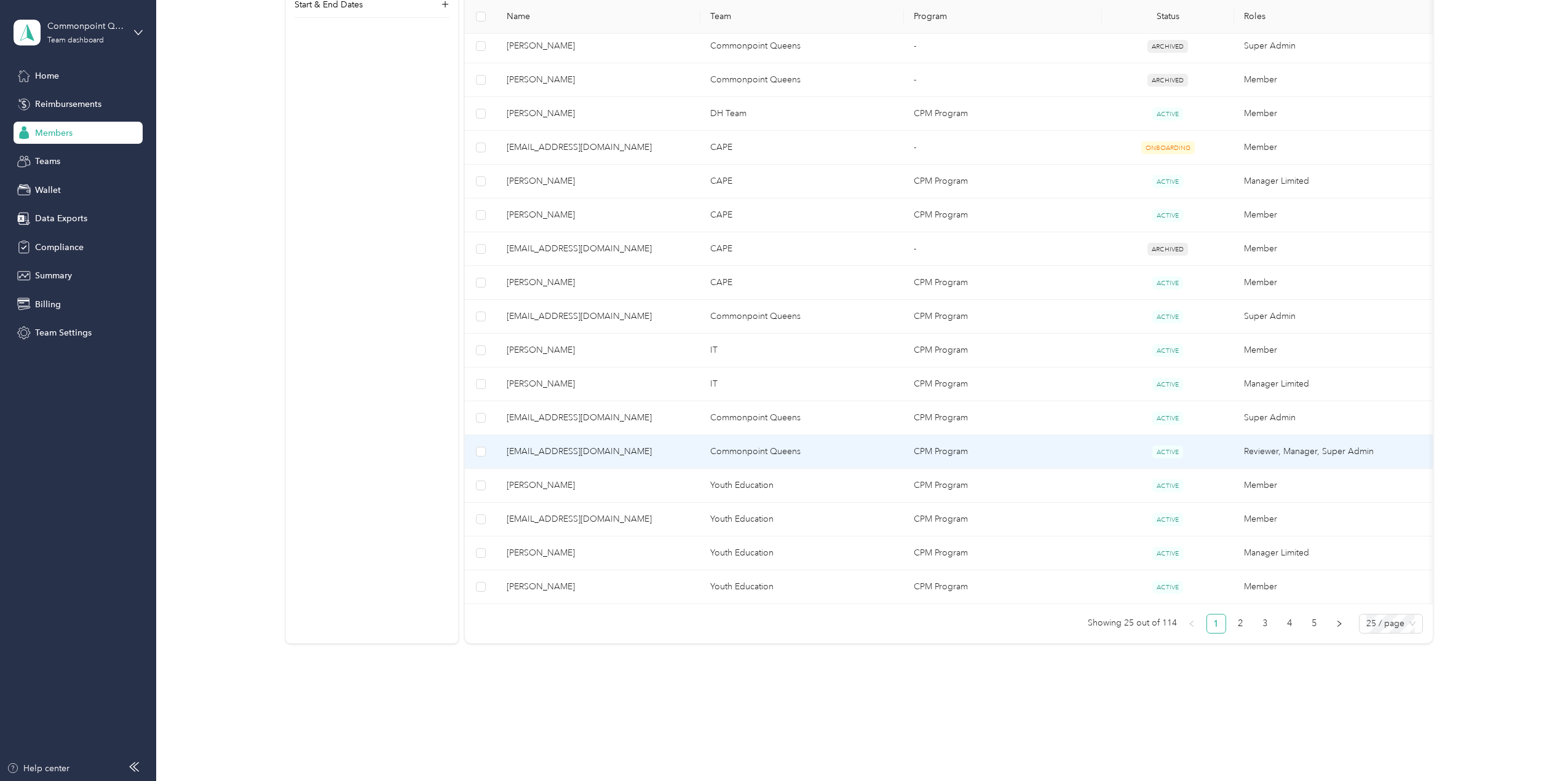
scroll to position [201, 0]
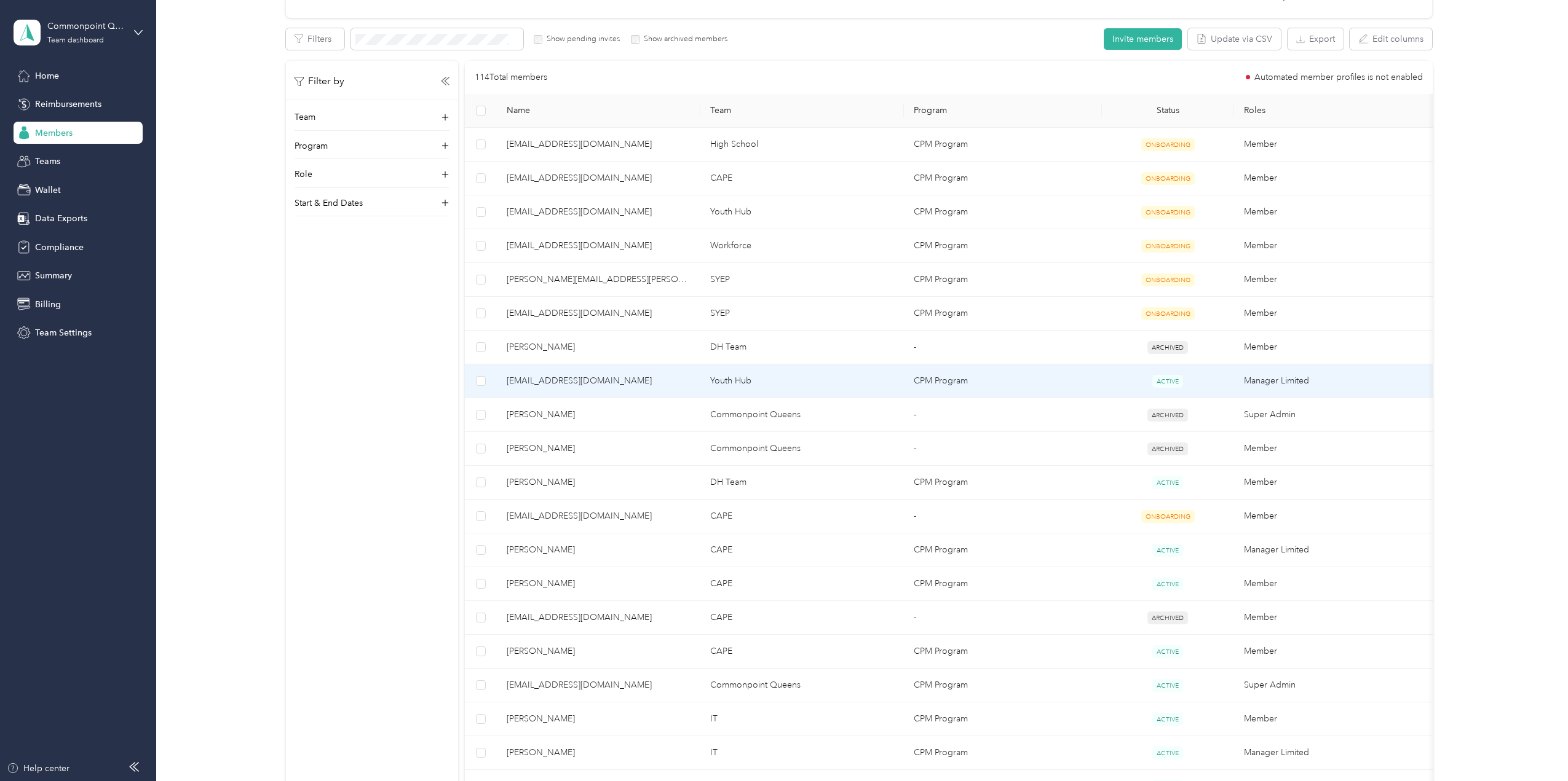
click at [645, 382] on span "dglick@commonpointqueens.org" at bounding box center [598, 380] width 184 height 13
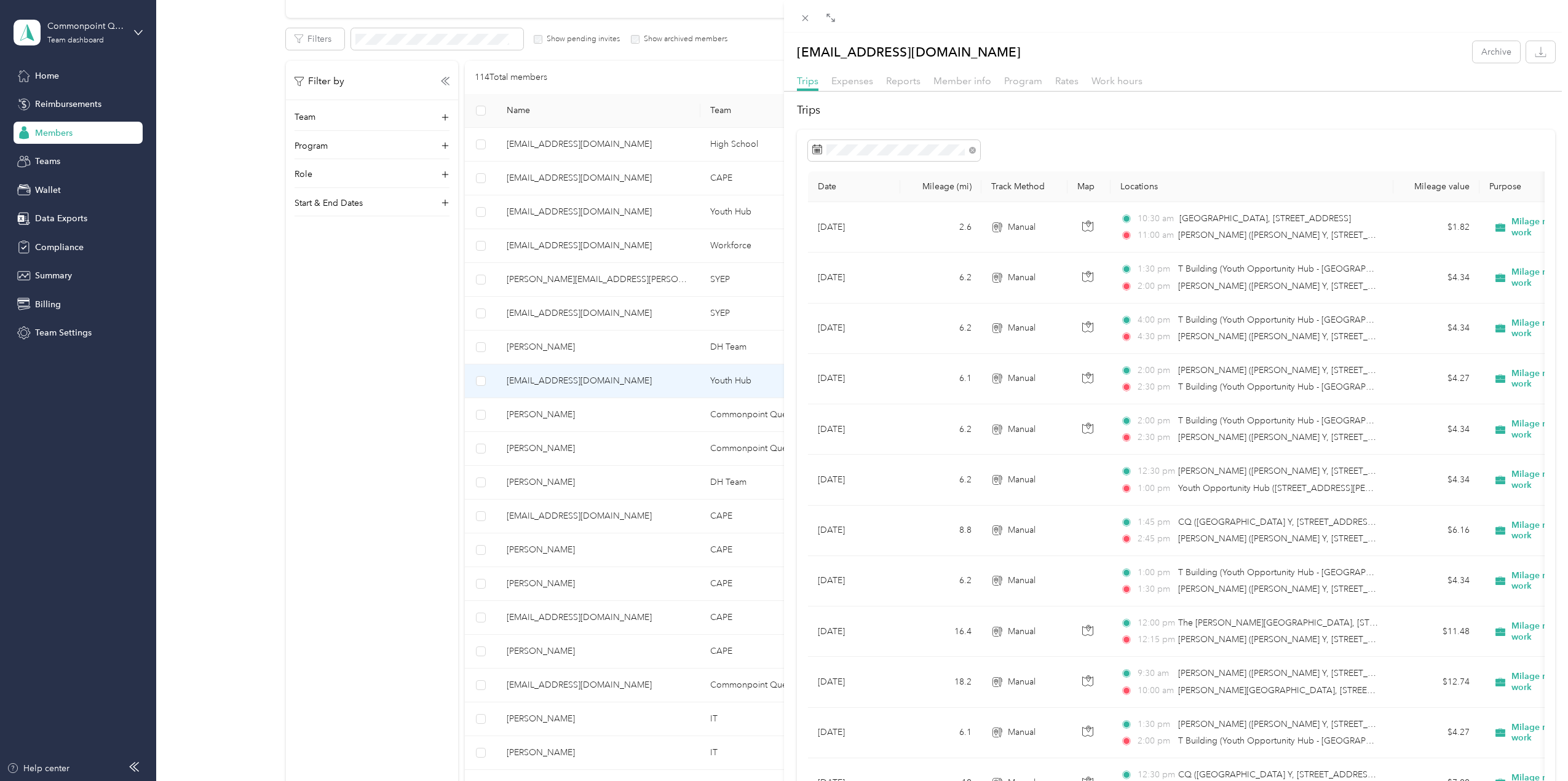
click at [856, 88] on div "Expenses" at bounding box center [852, 82] width 41 height 15
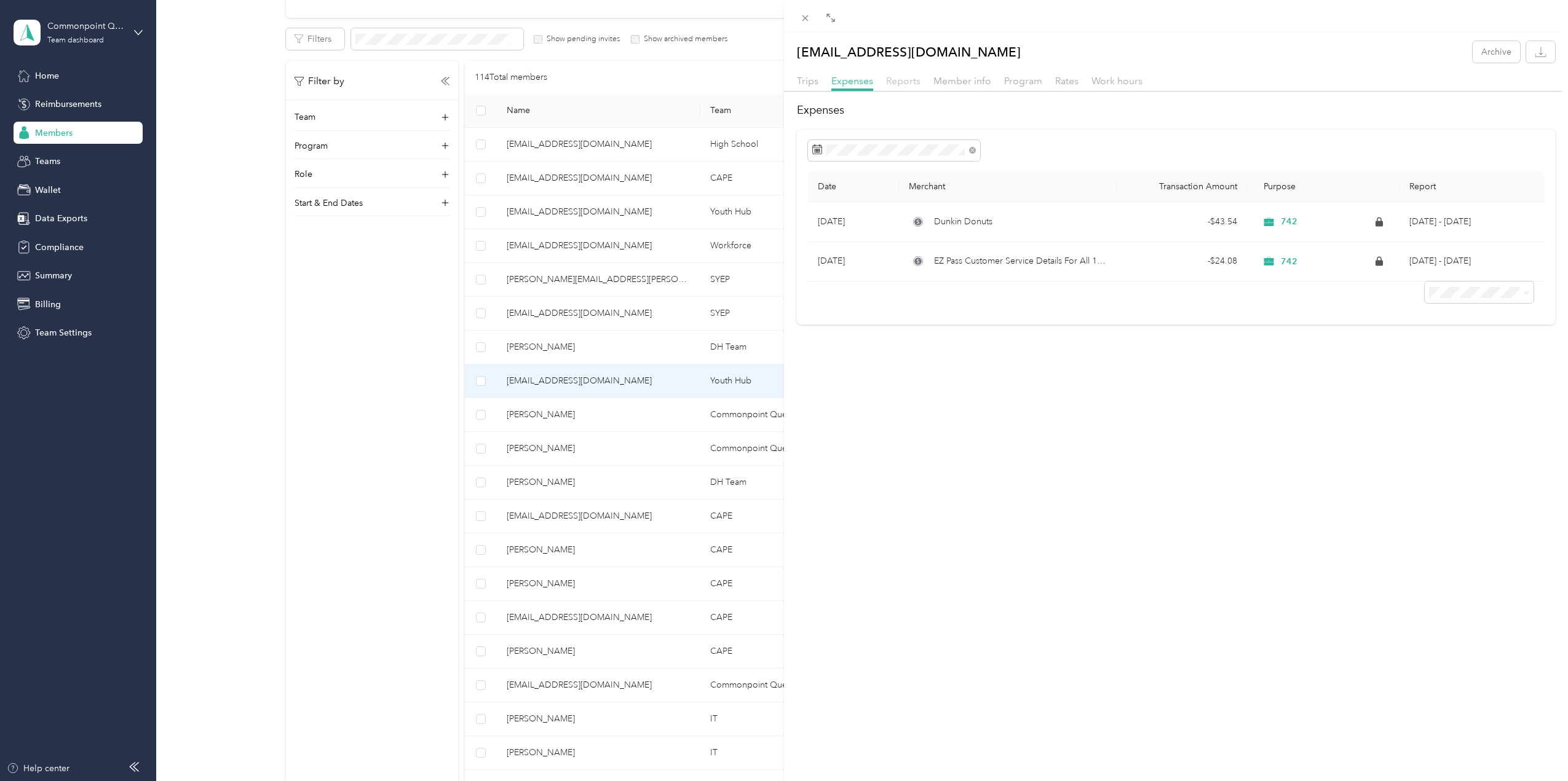
click at [892, 82] on span "Reports" at bounding box center [903, 81] width 34 height 12
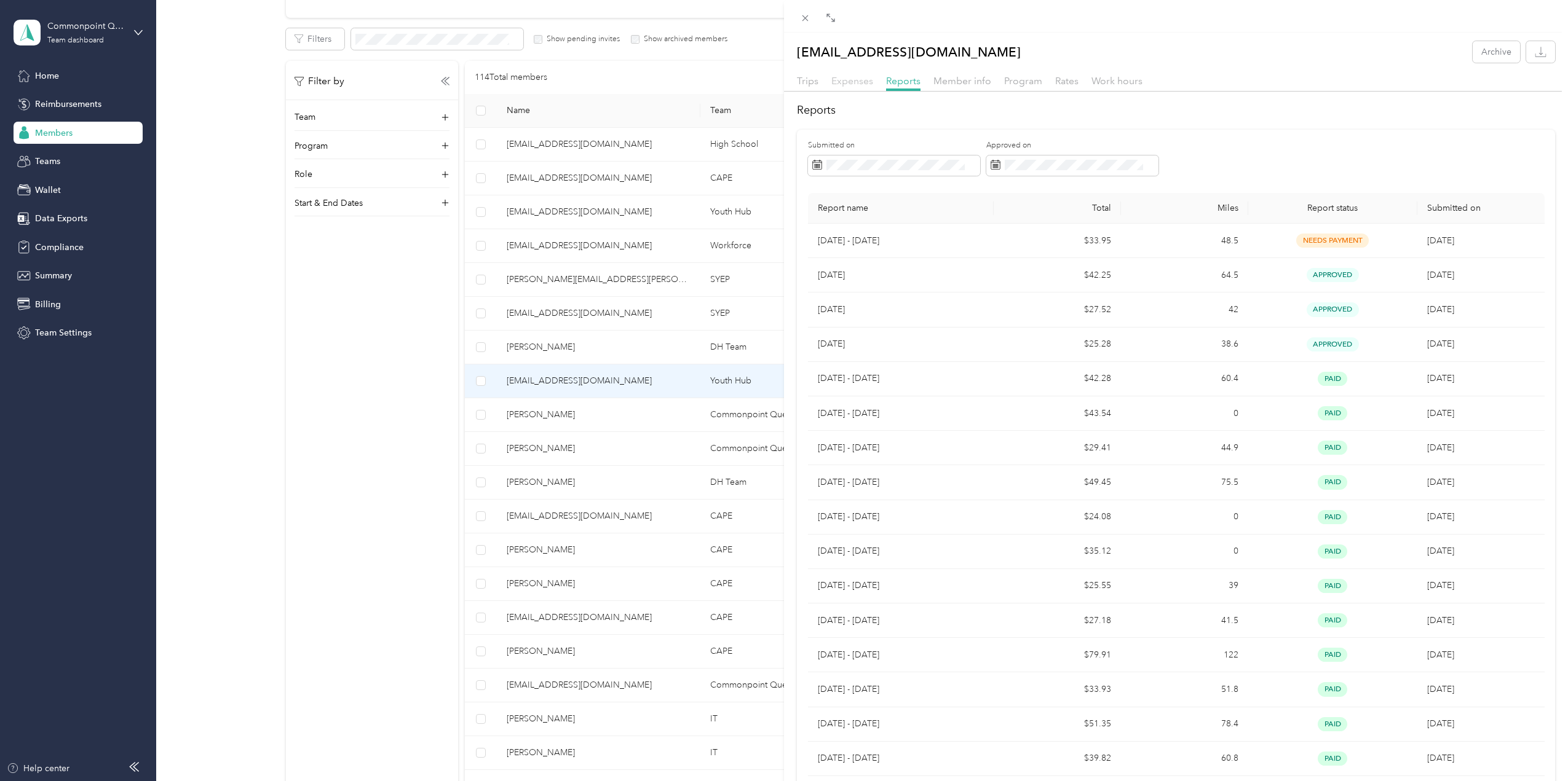
click at [846, 79] on span "Expenses" at bounding box center [852, 81] width 41 height 12
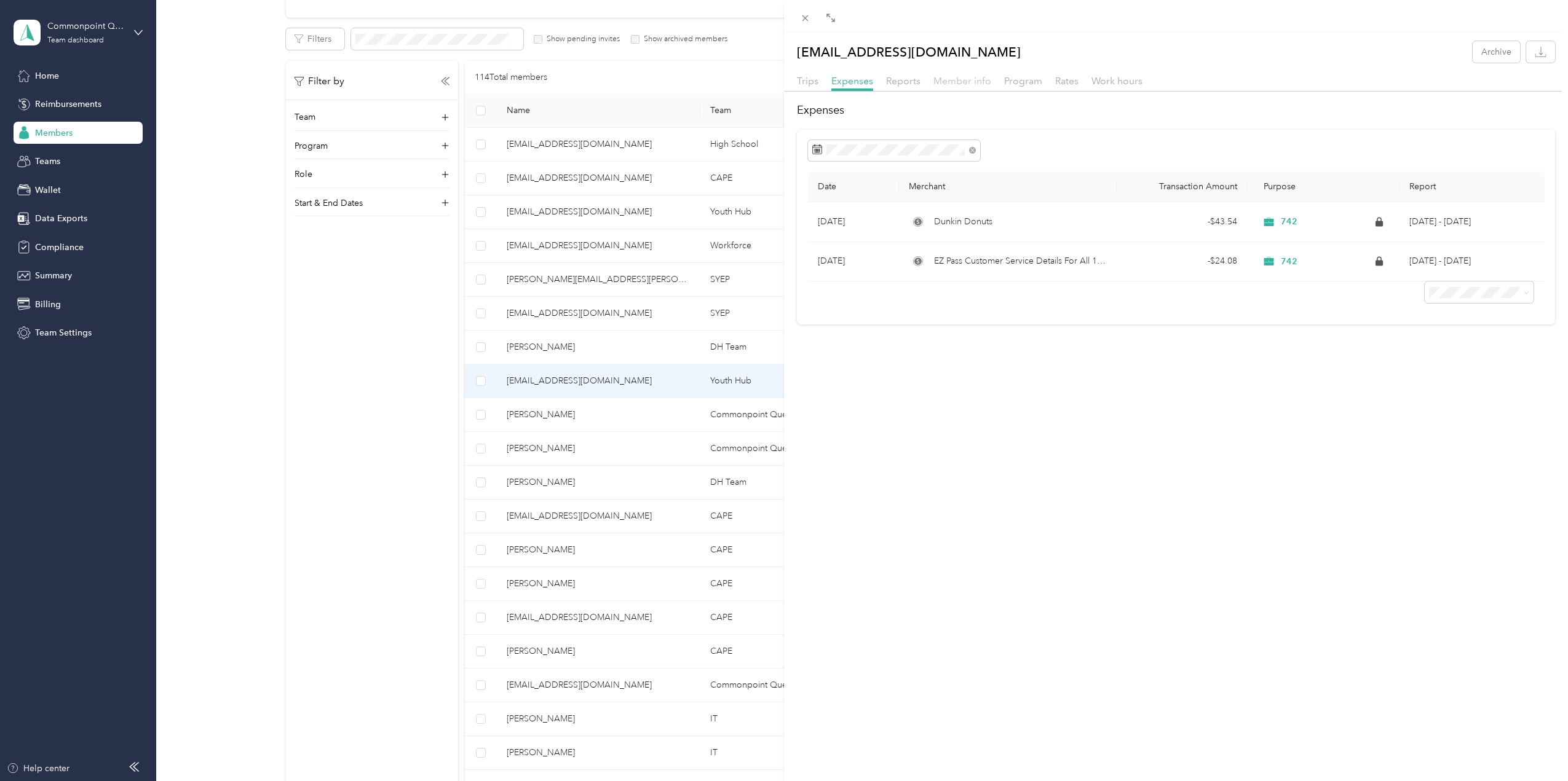
click at [962, 81] on span "Member info" at bounding box center [962, 81] width 58 height 12
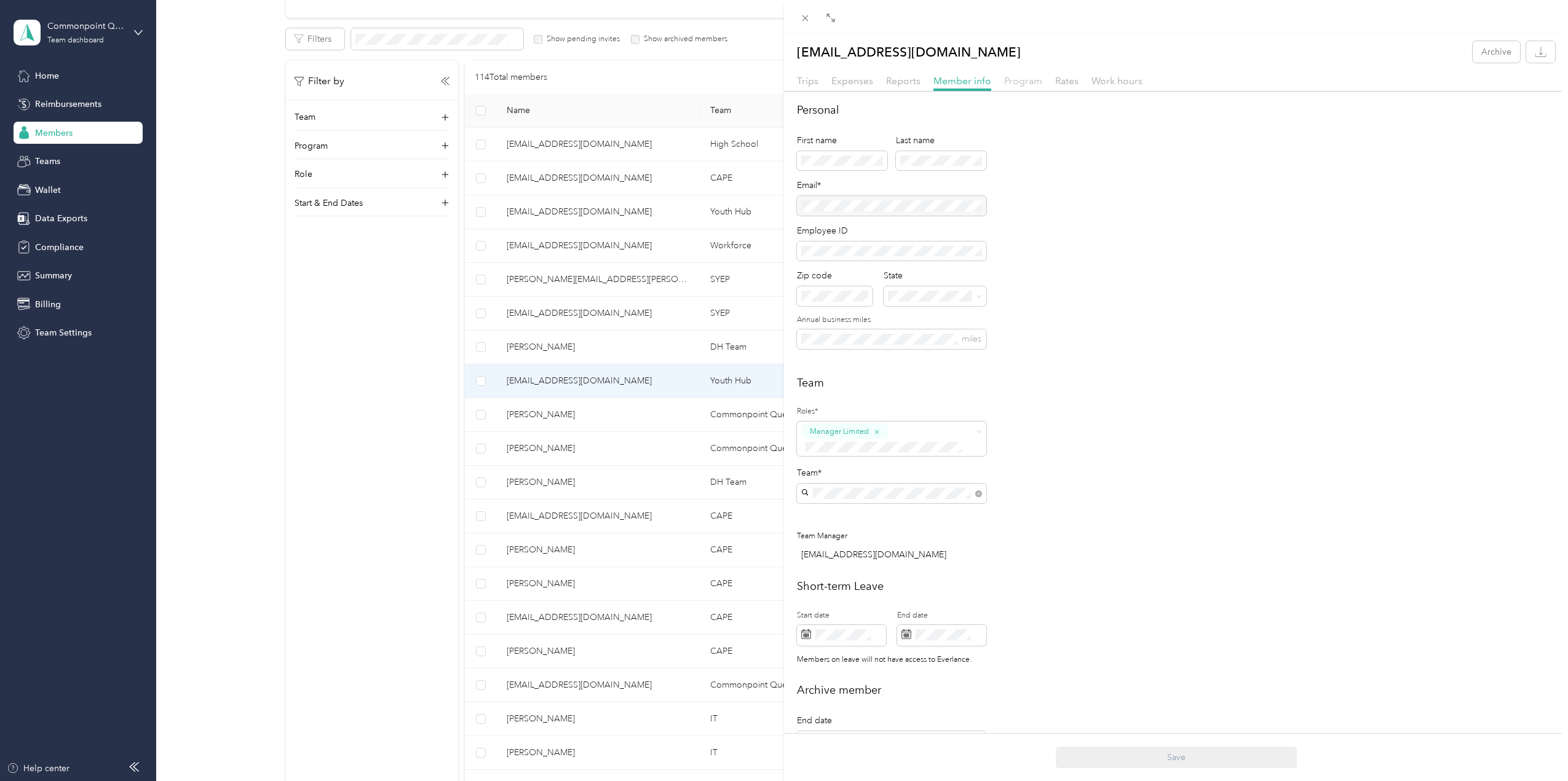
click at [1022, 81] on span "Program" at bounding box center [1023, 81] width 38 height 12
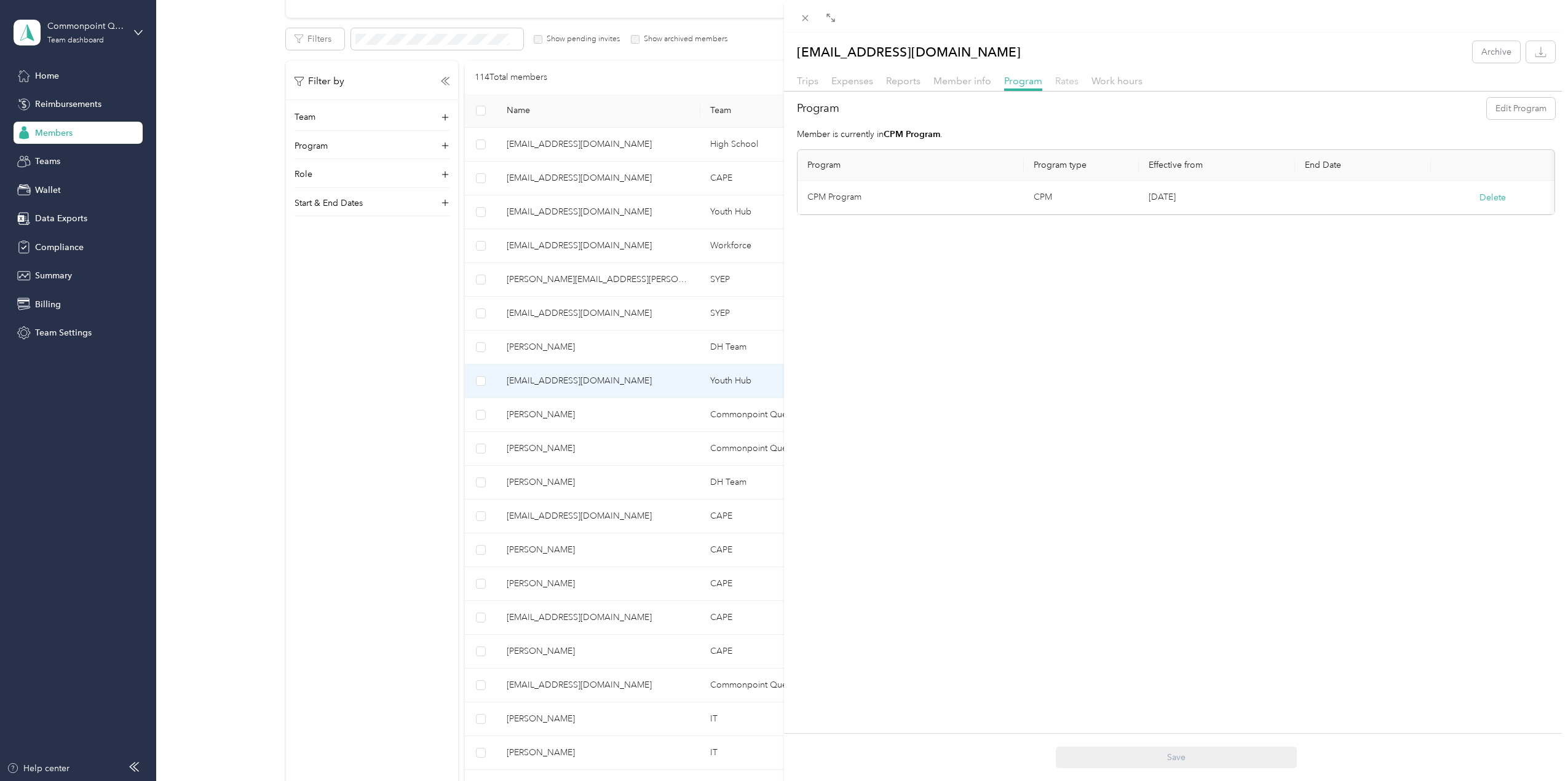
click at [1063, 81] on span "Rates" at bounding box center [1066, 81] width 23 height 12
click at [1118, 79] on span "Work hours" at bounding box center [1117, 81] width 51 height 12
click at [65, 104] on div "dglick@commonpointqueens.org Archive Trips Expenses Reports Member info Program…" at bounding box center [784, 390] width 1568 height 781
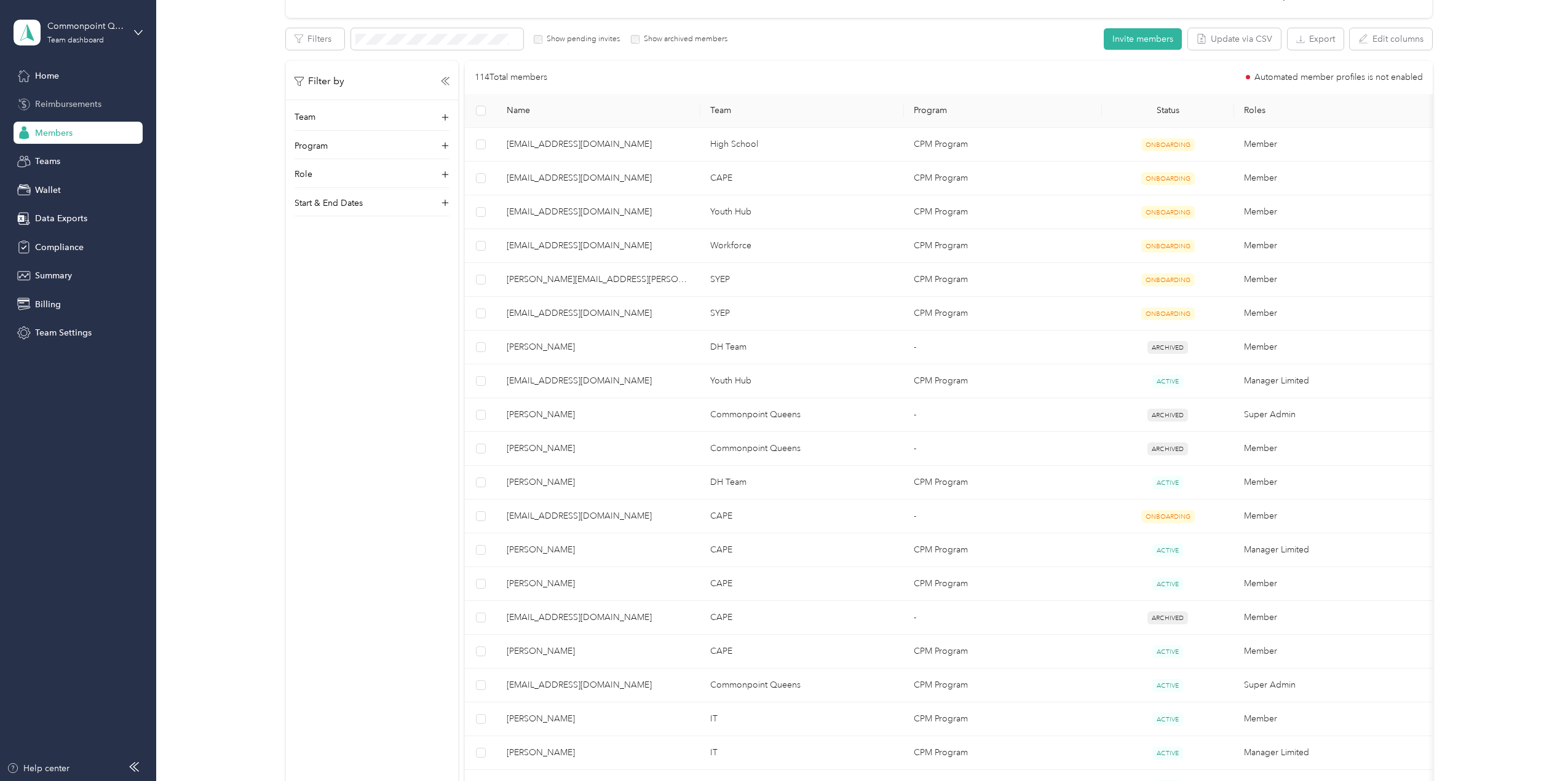
click at [86, 95] on div "Reimbursements" at bounding box center [78, 104] width 129 height 22
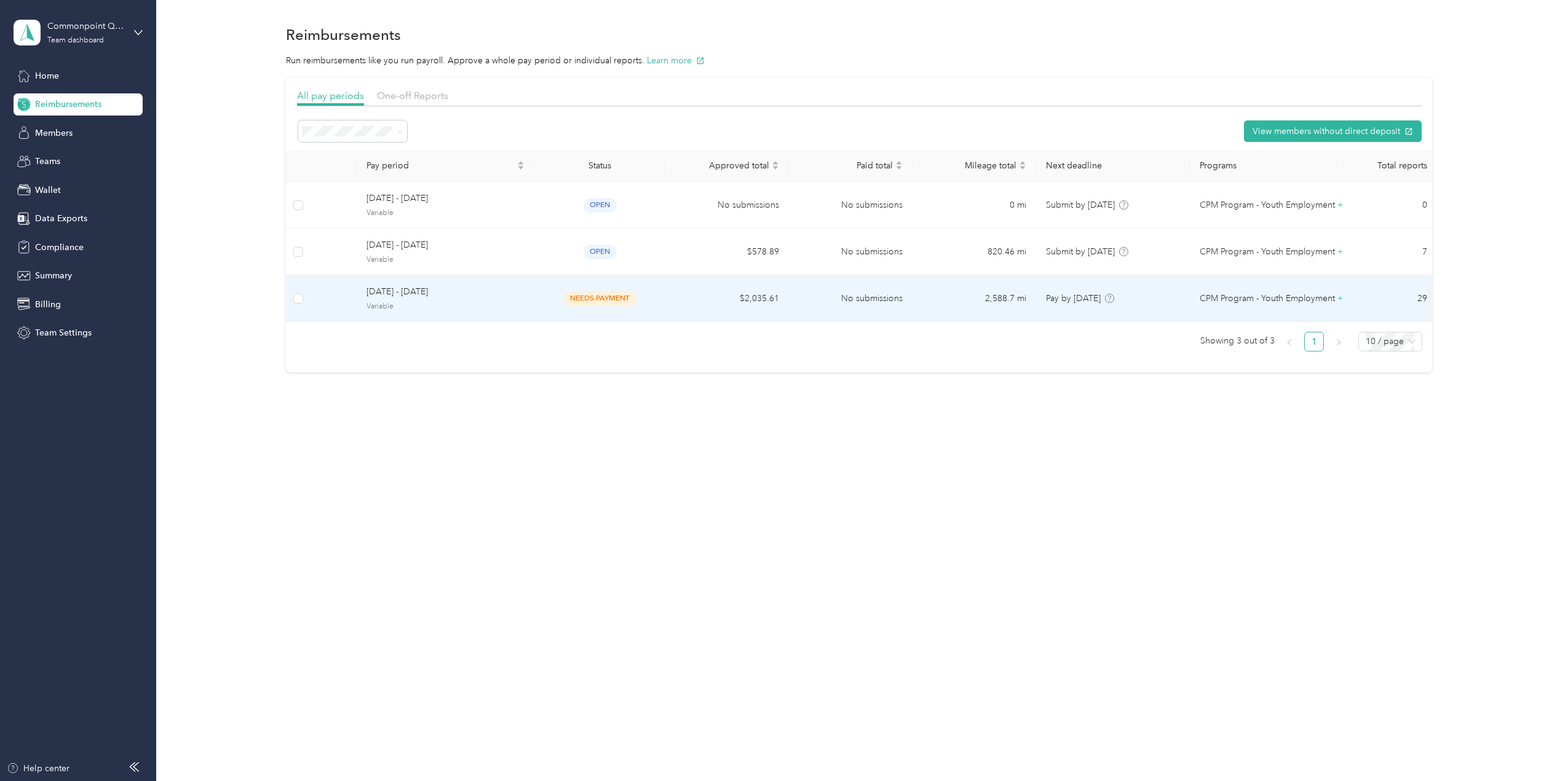
click at [380, 297] on span "August 1 - 31, 2025" at bounding box center [445, 292] width 158 height 13
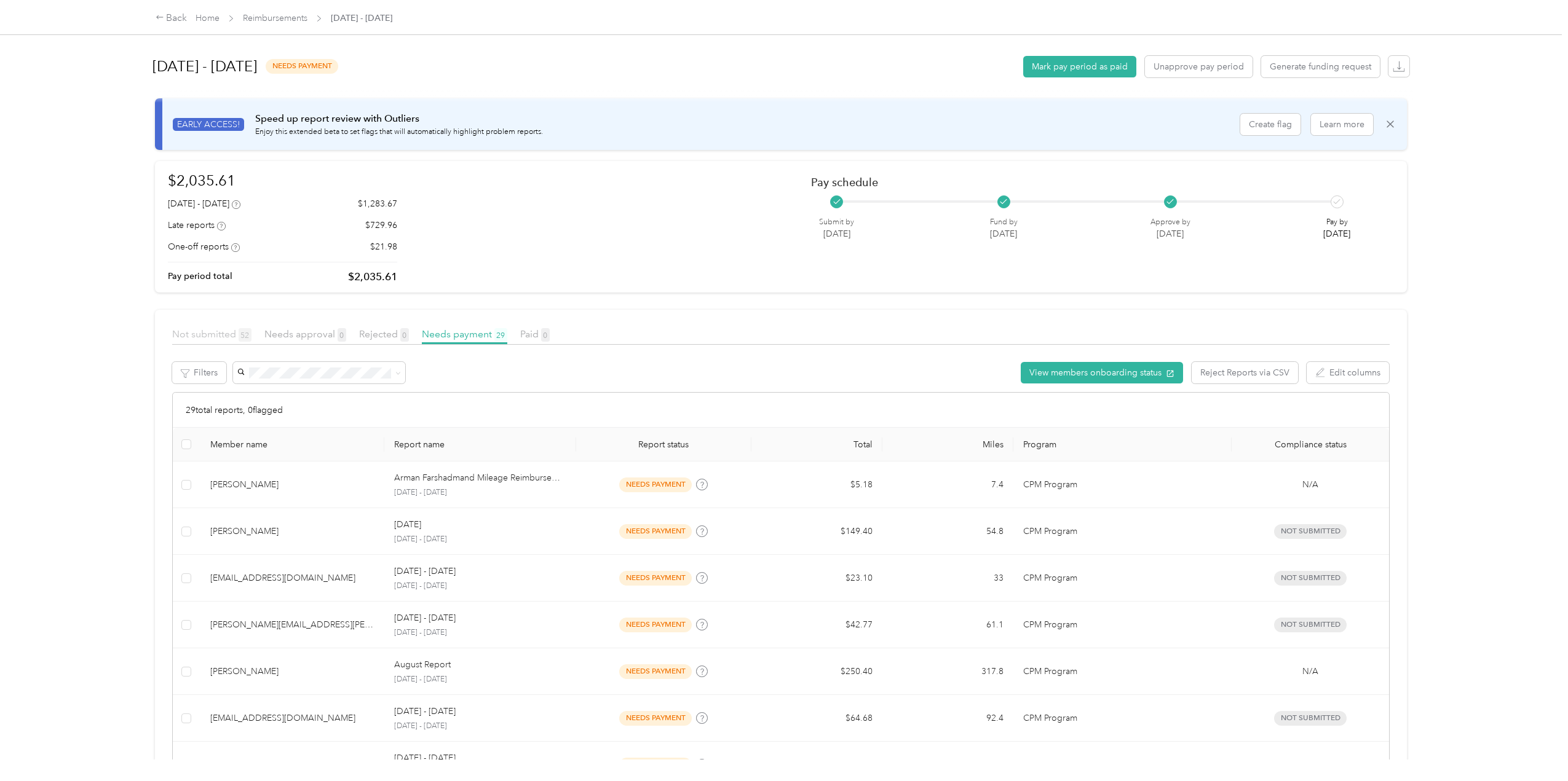
click at [175, 336] on span "Not submitted 52" at bounding box center [212, 334] width 79 height 12
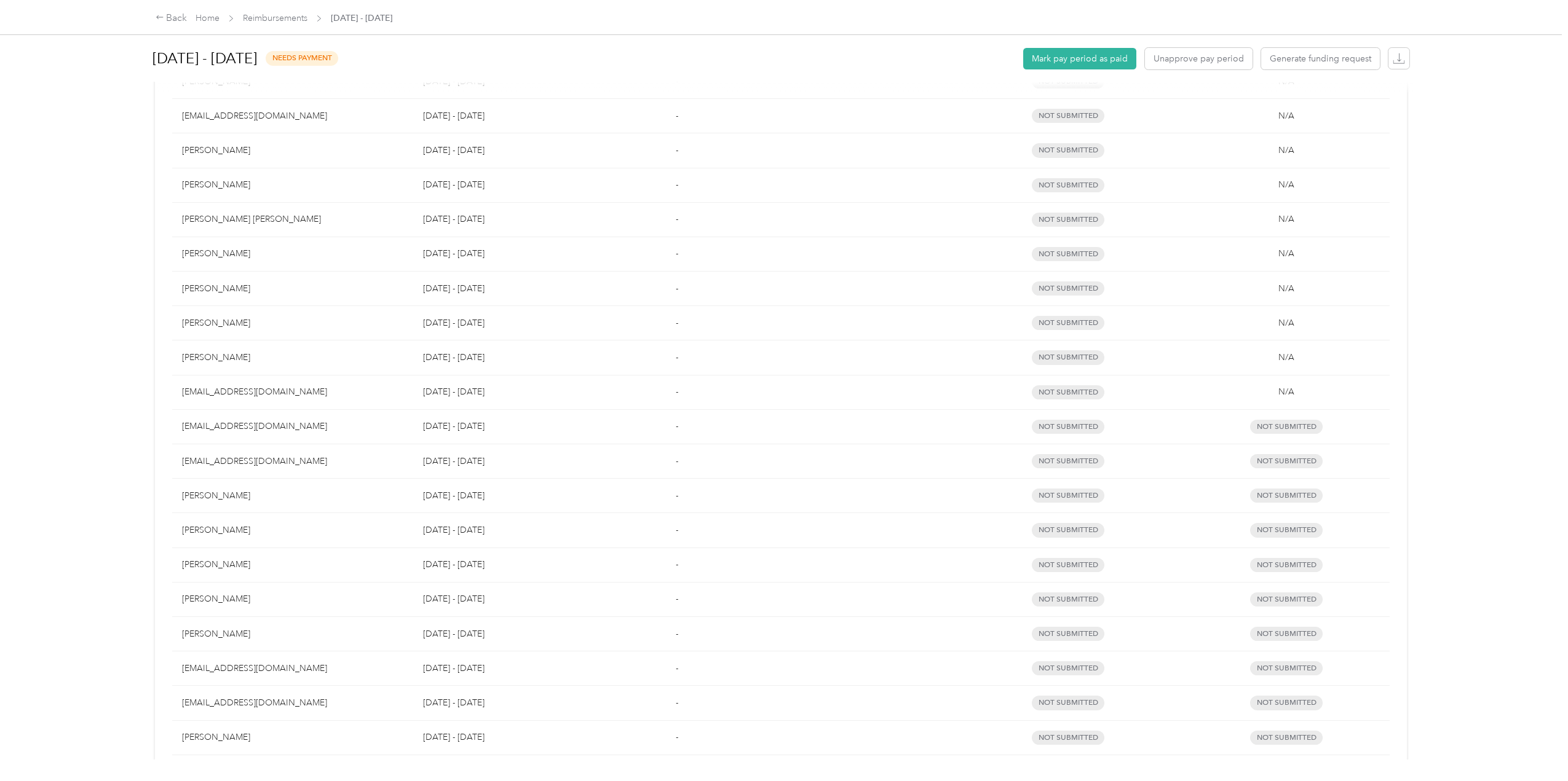
scroll to position [593, 0]
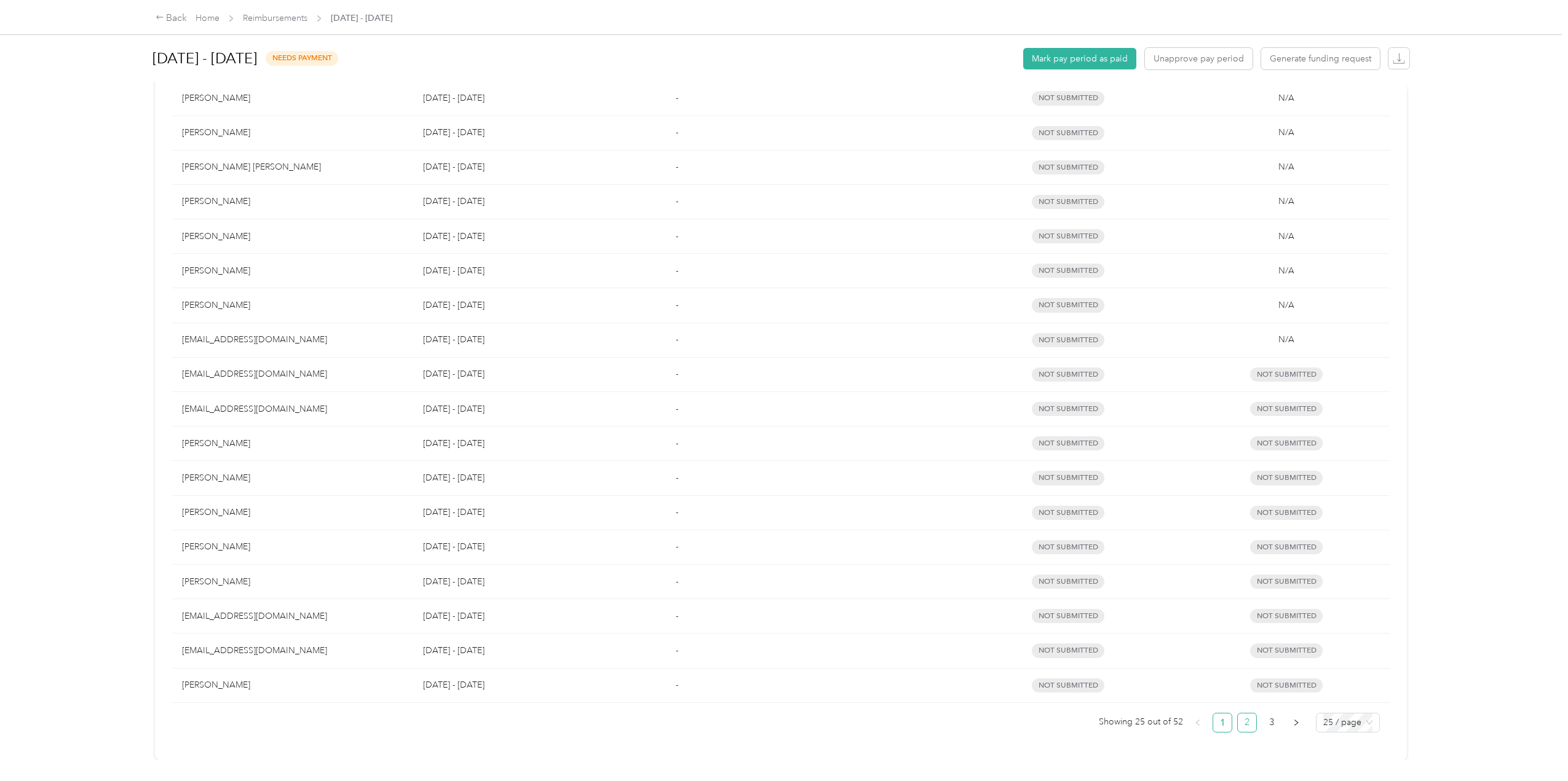
click at [1243, 716] on link "2" at bounding box center [1247, 723] width 18 height 18
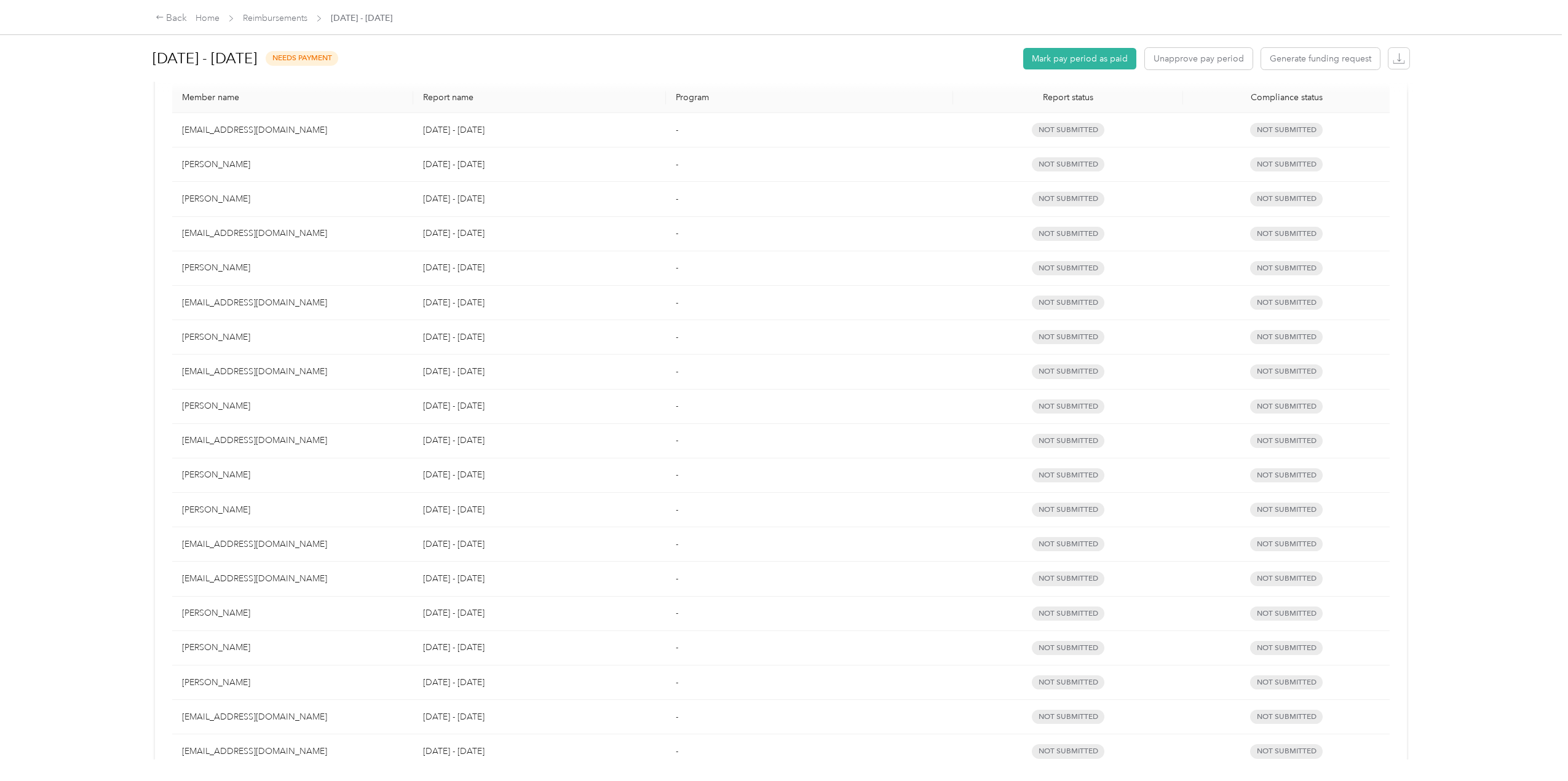
scroll to position [593, 0]
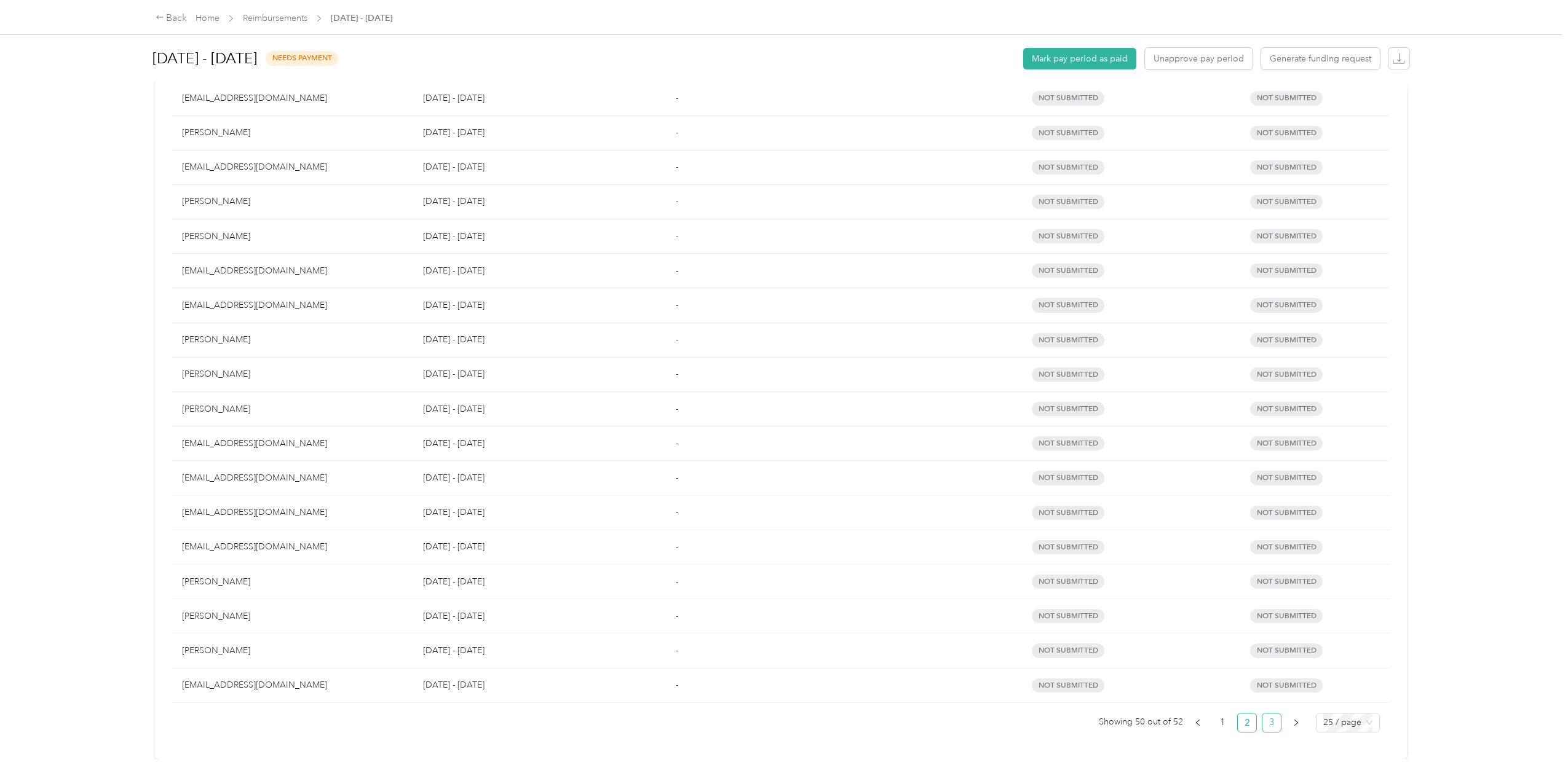
click at [1263, 714] on link "3" at bounding box center [1271, 723] width 18 height 18
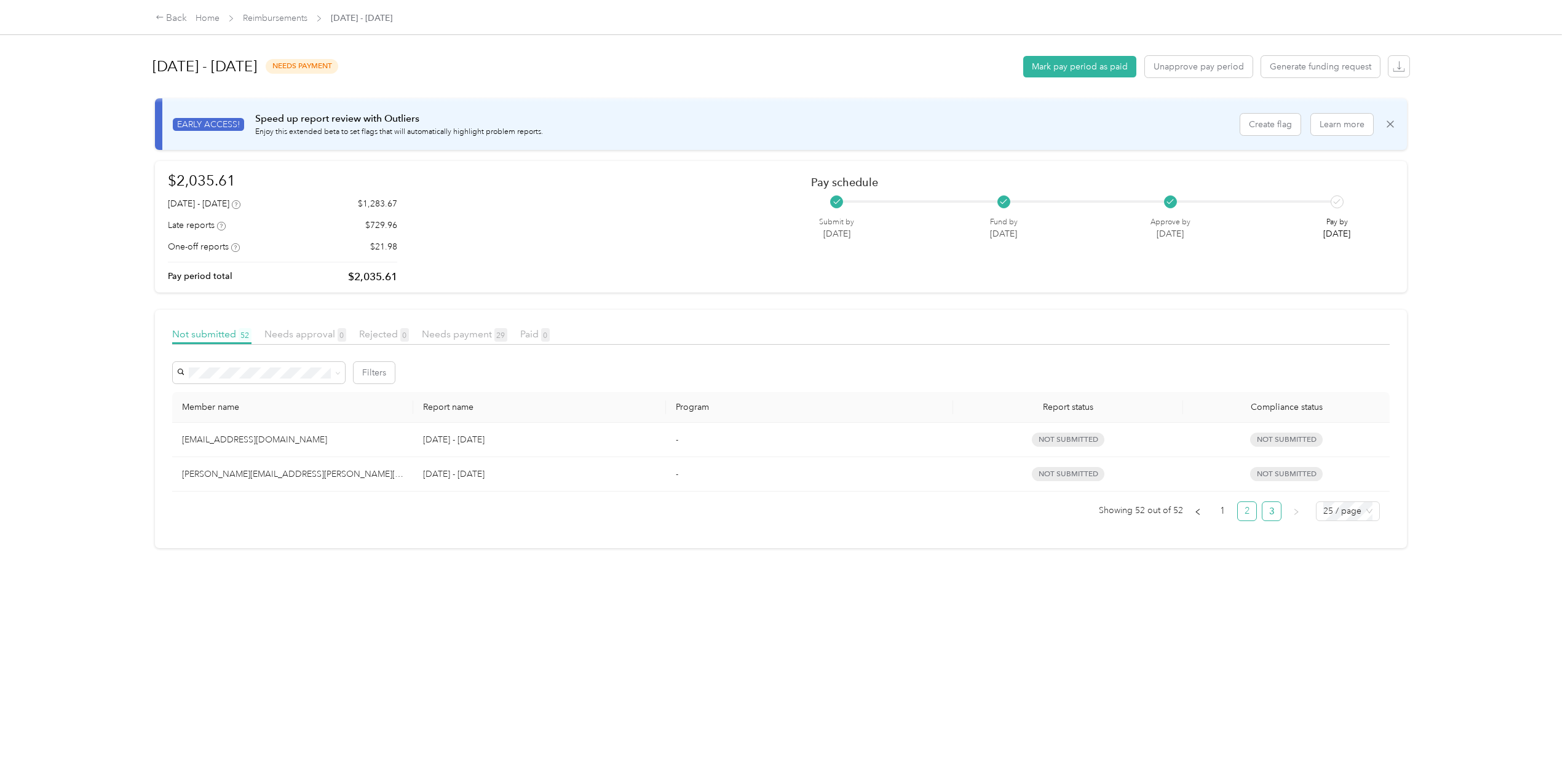
click at [1240, 513] on link "2" at bounding box center [1247, 511] width 18 height 18
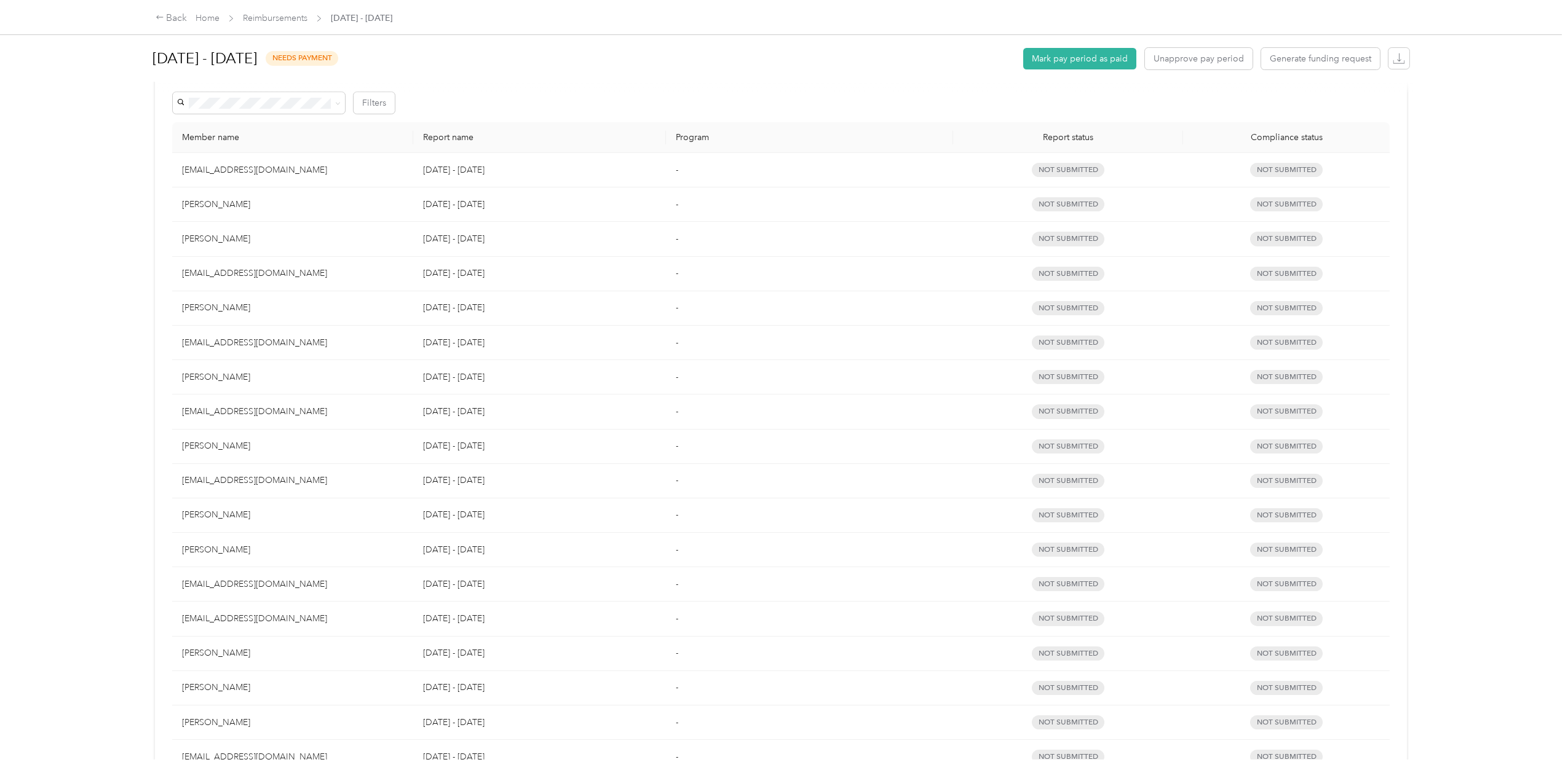
scroll to position [307, 0]
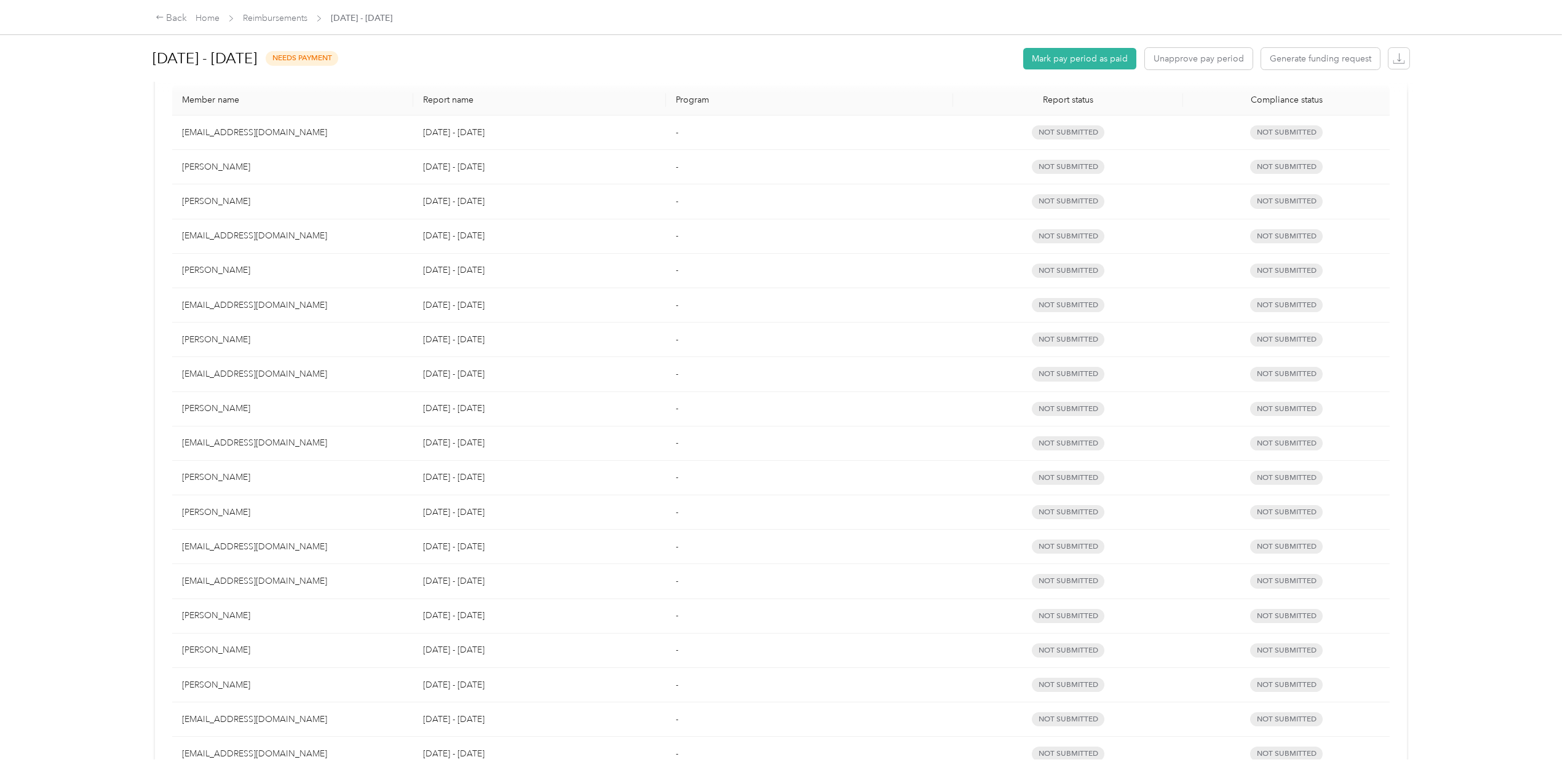
click at [208, 338] on div "Judy Vladimir" at bounding box center [293, 340] width 221 height 13
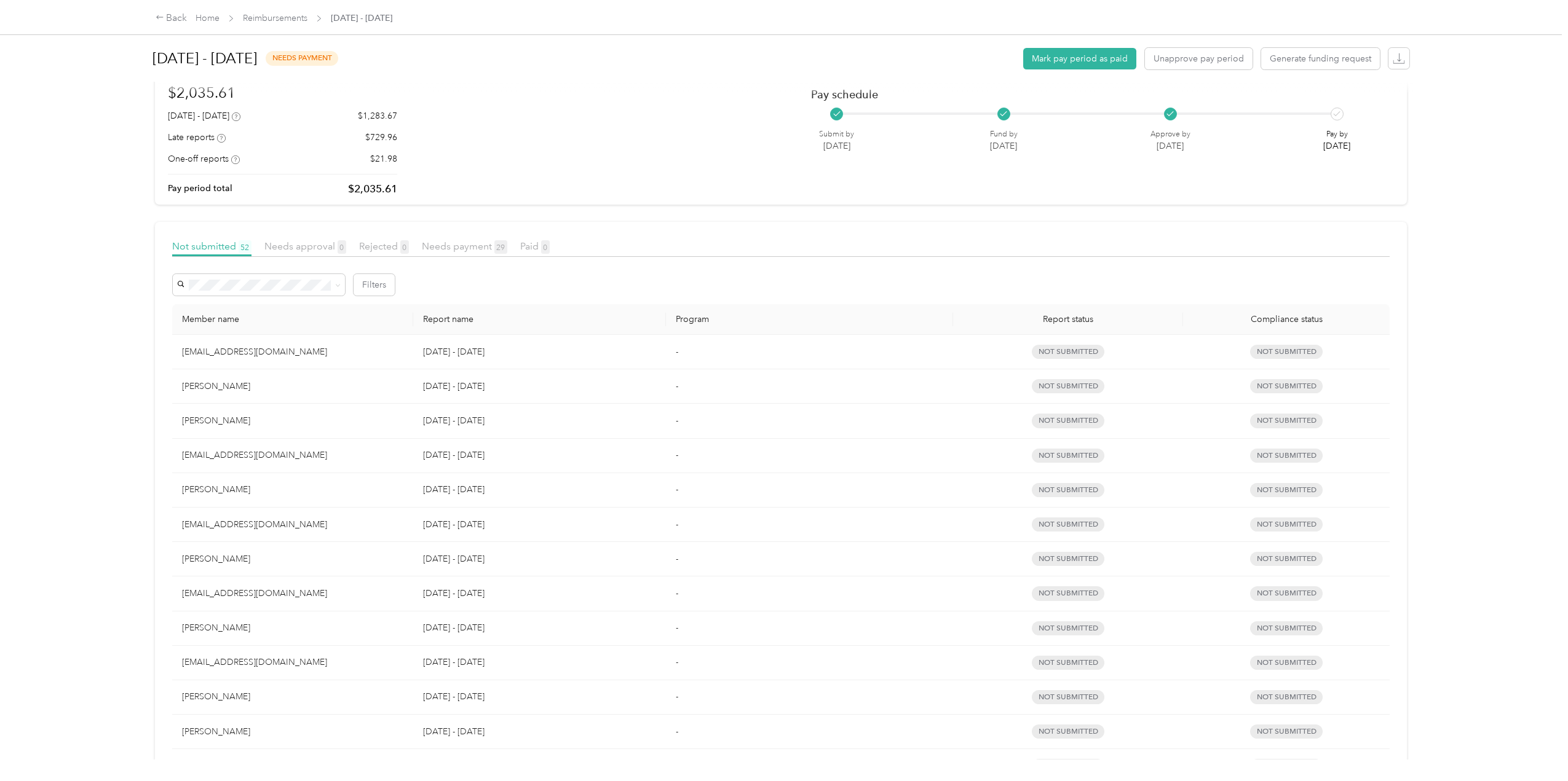
scroll to position [0, 0]
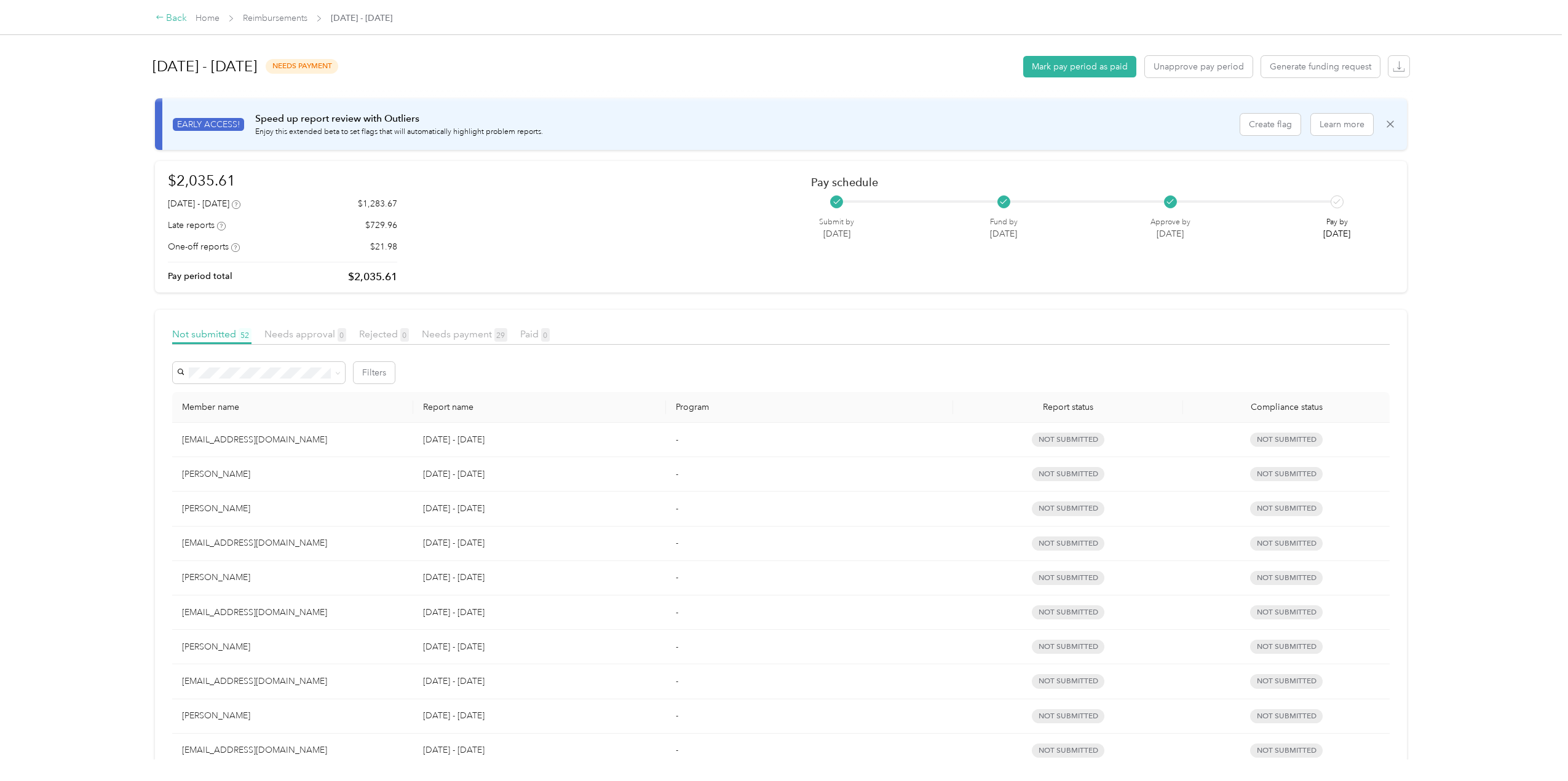
click at [160, 17] on icon at bounding box center [160, 17] width 8 height 8
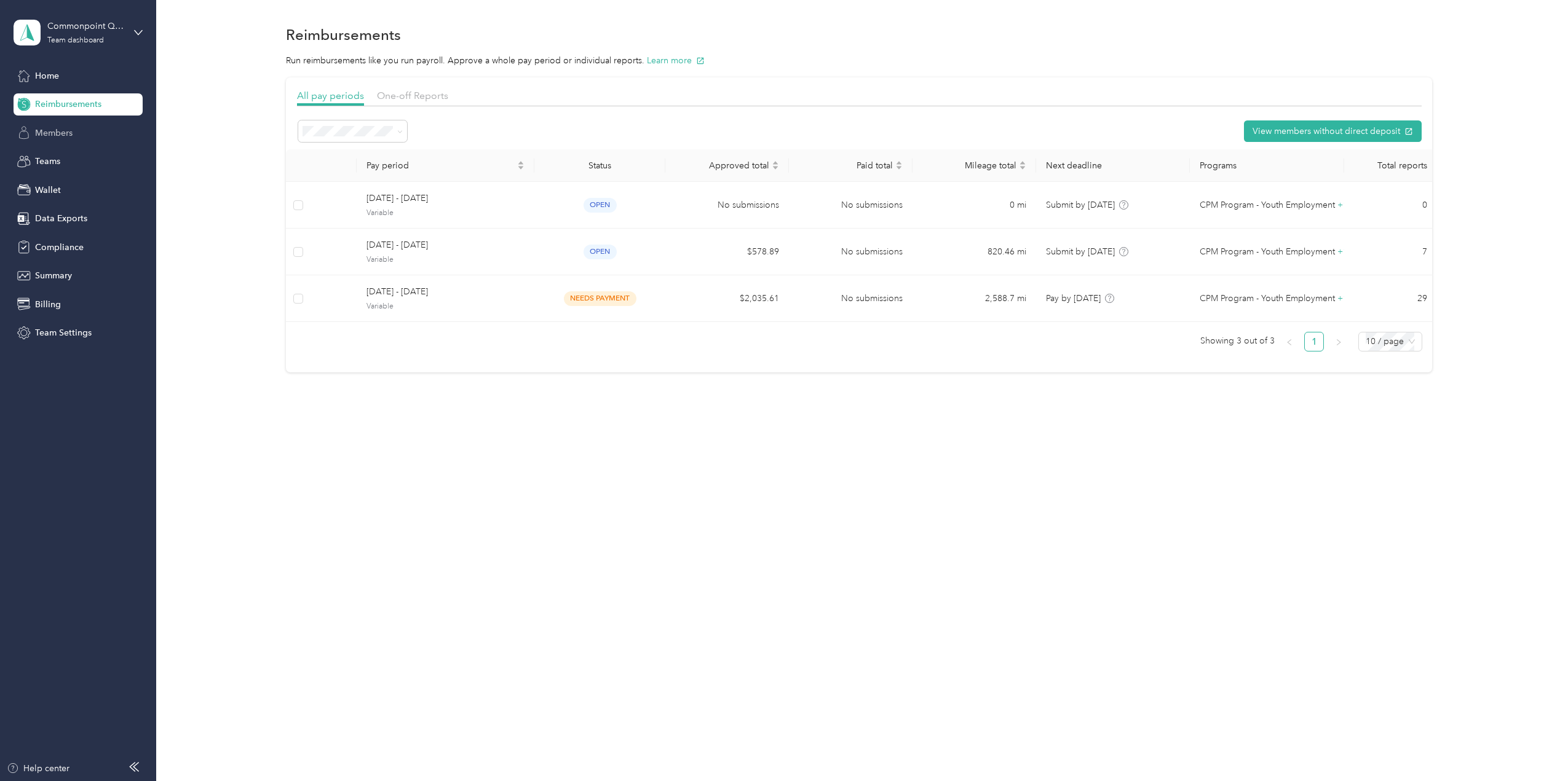
click at [27, 129] on icon at bounding box center [23, 132] width 13 height 13
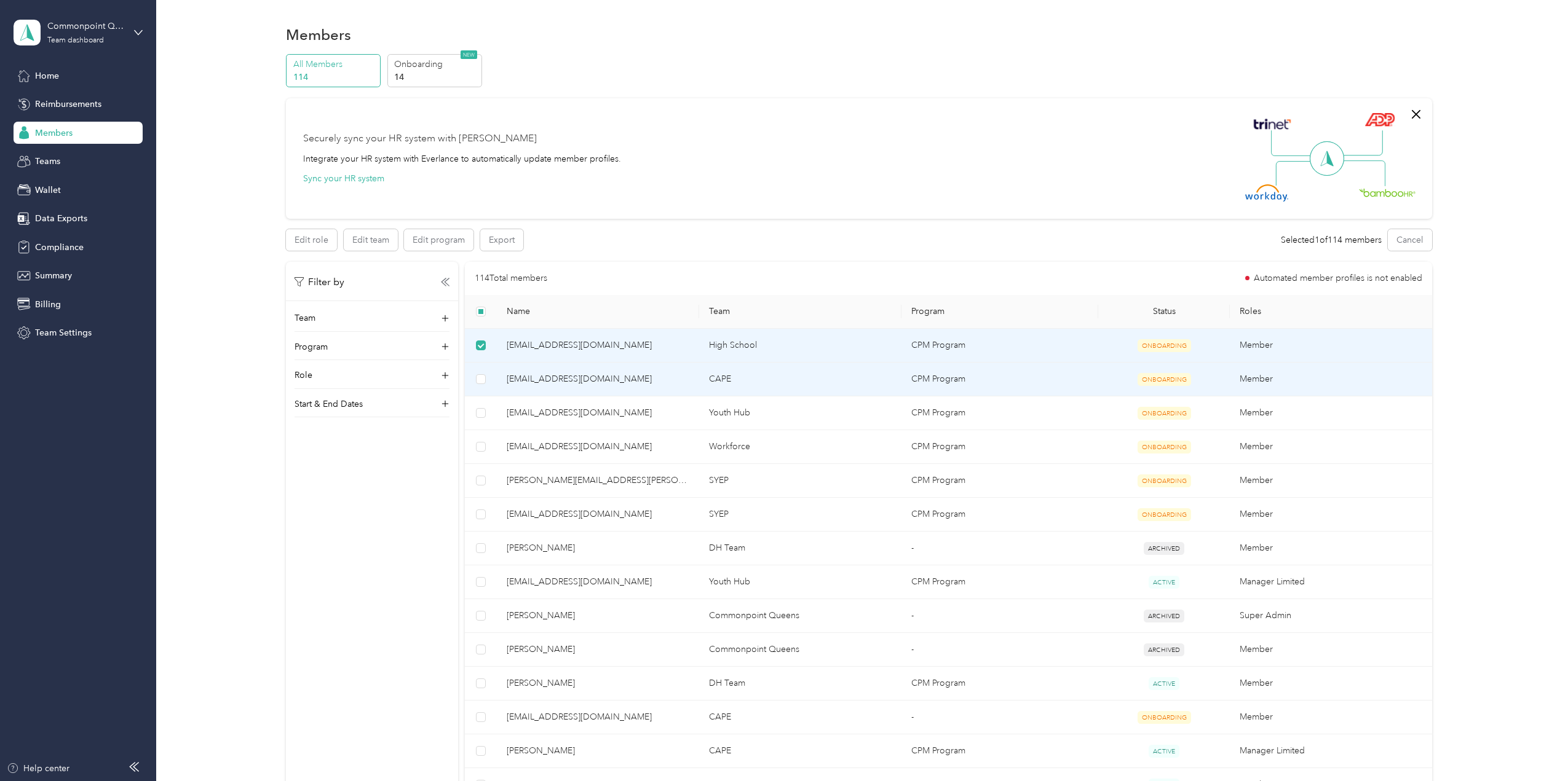
click at [486, 379] on td at bounding box center [481, 380] width 32 height 34
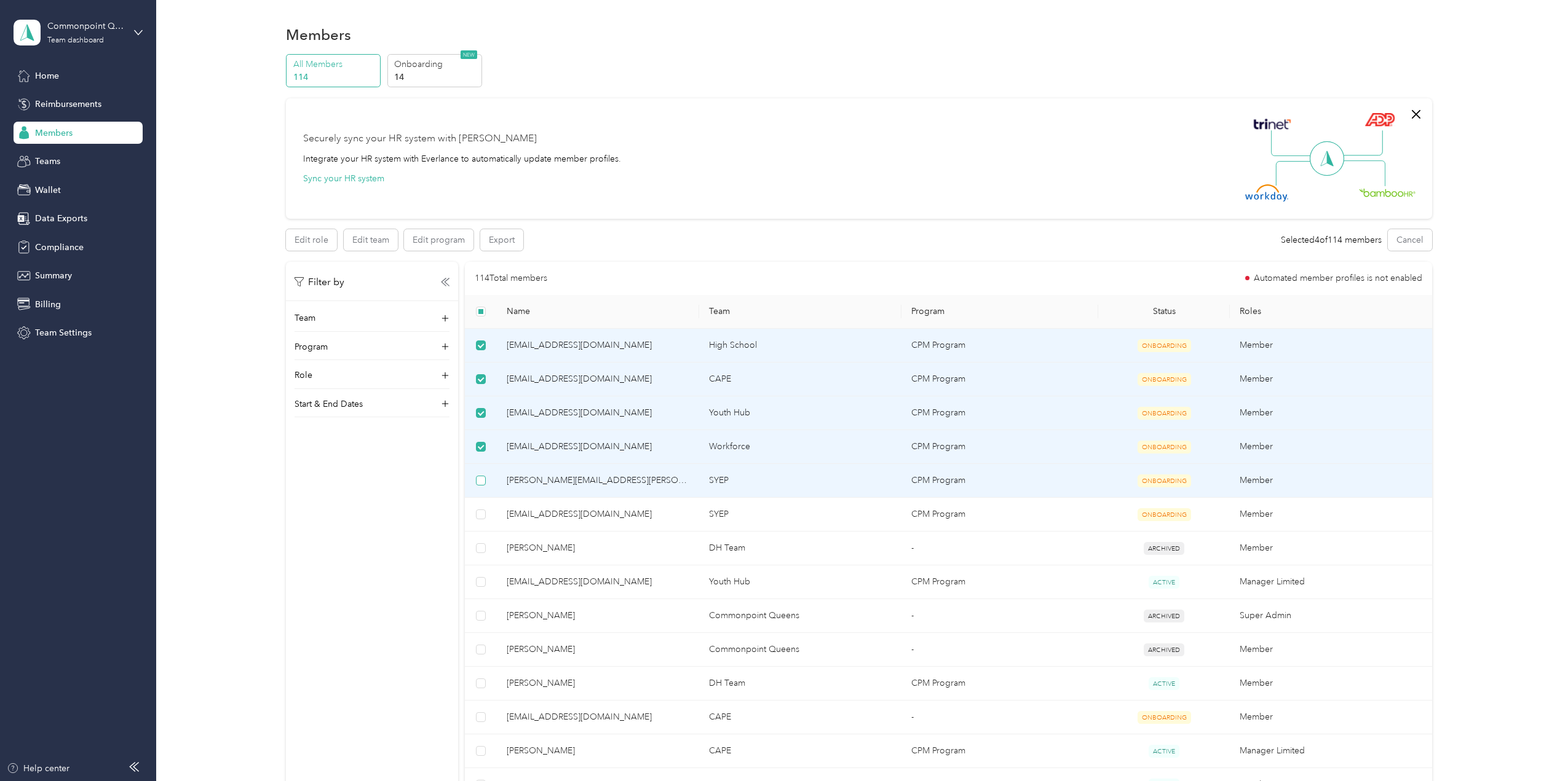
click at [482, 486] on label at bounding box center [481, 480] width 10 height 13
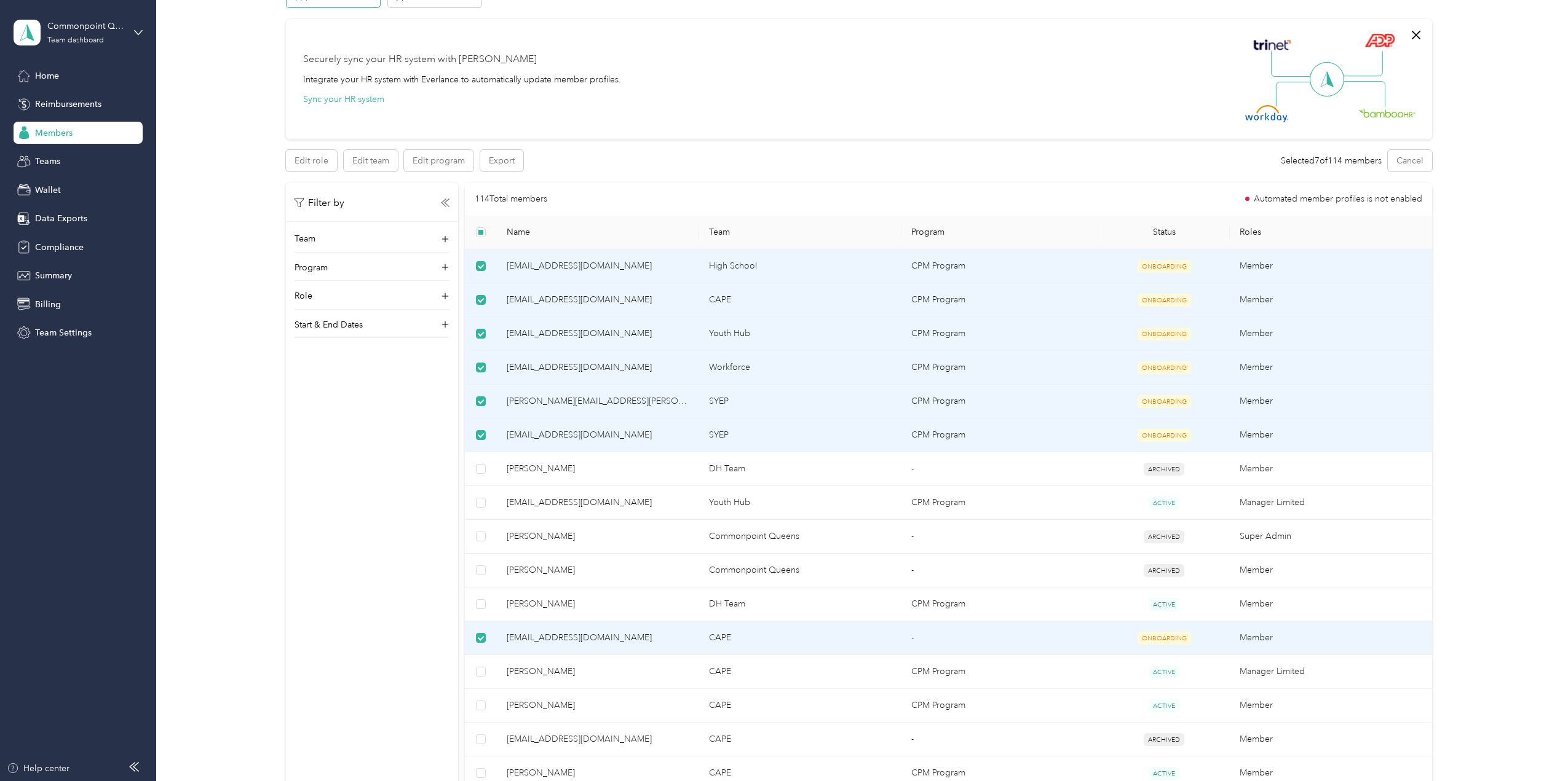
scroll to position [78, 0]
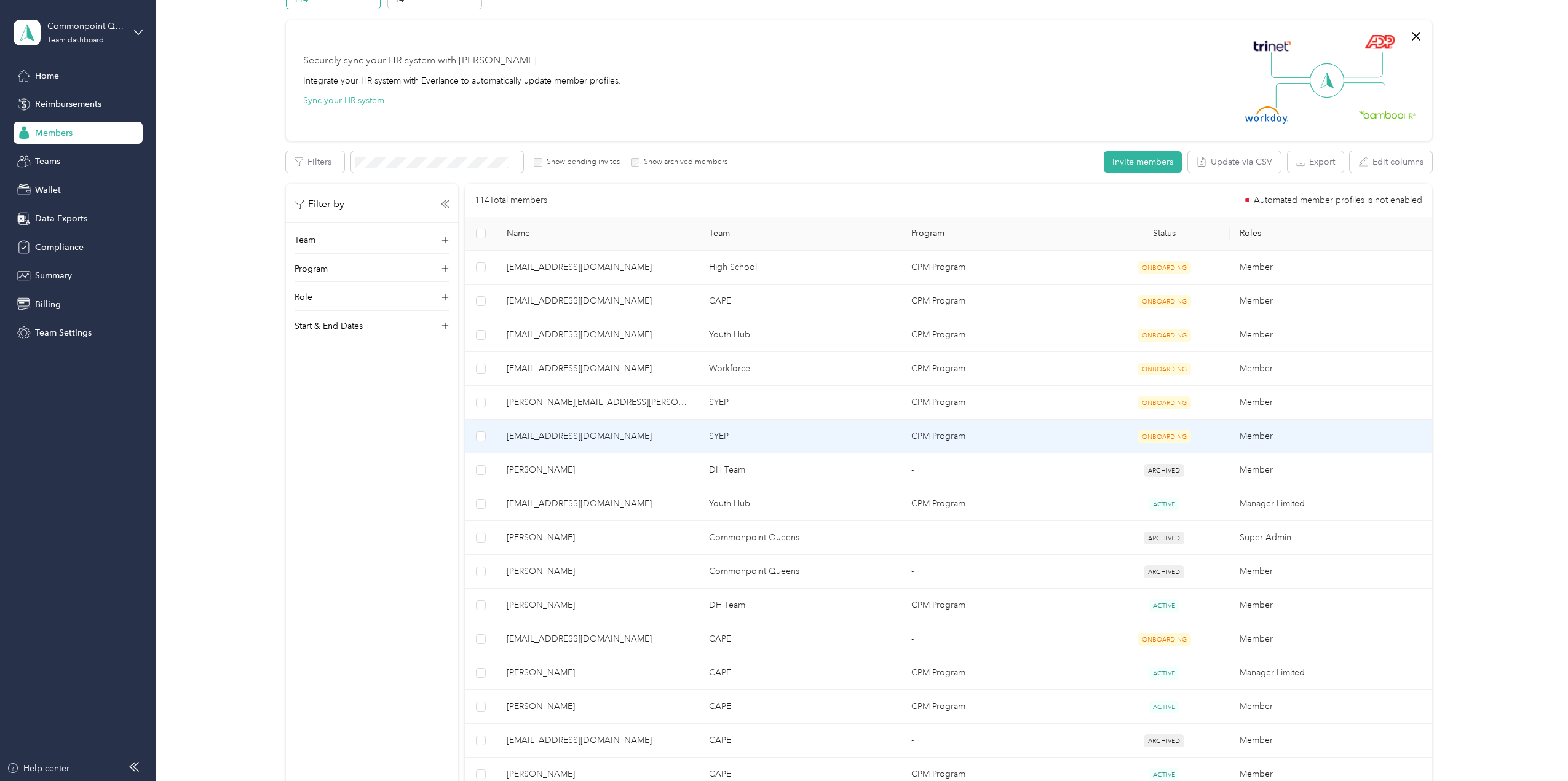
click at [548, 436] on span "zoritz@commonpoint.org" at bounding box center [598, 436] width 183 height 13
click at [1159, 435] on span "ONBOARDING" at bounding box center [1164, 437] width 53 height 13
click at [435, 166] on button "Edit program" at bounding box center [438, 162] width 70 height 22
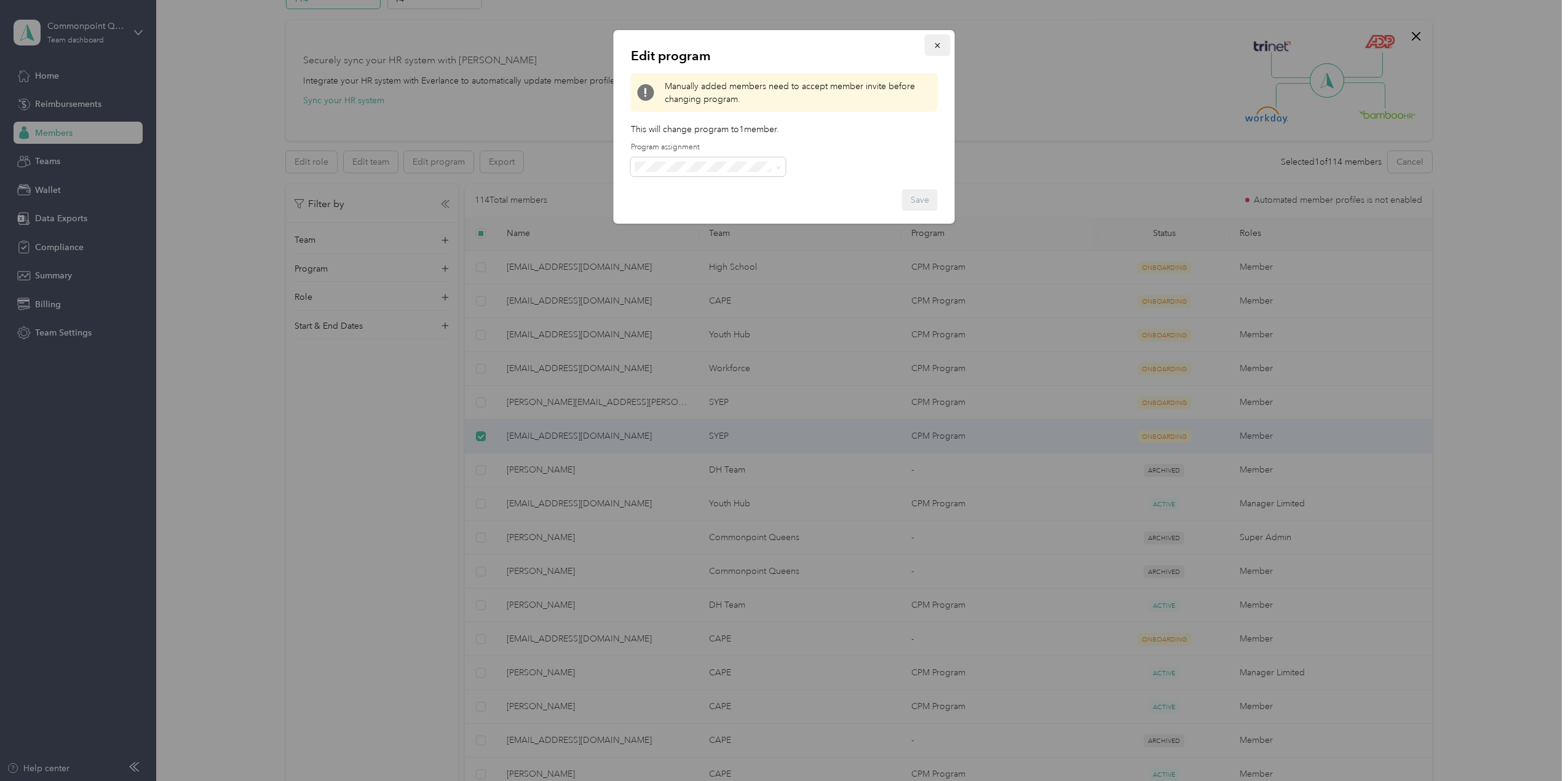
click at [942, 51] on button "button" at bounding box center [937, 45] width 26 height 22
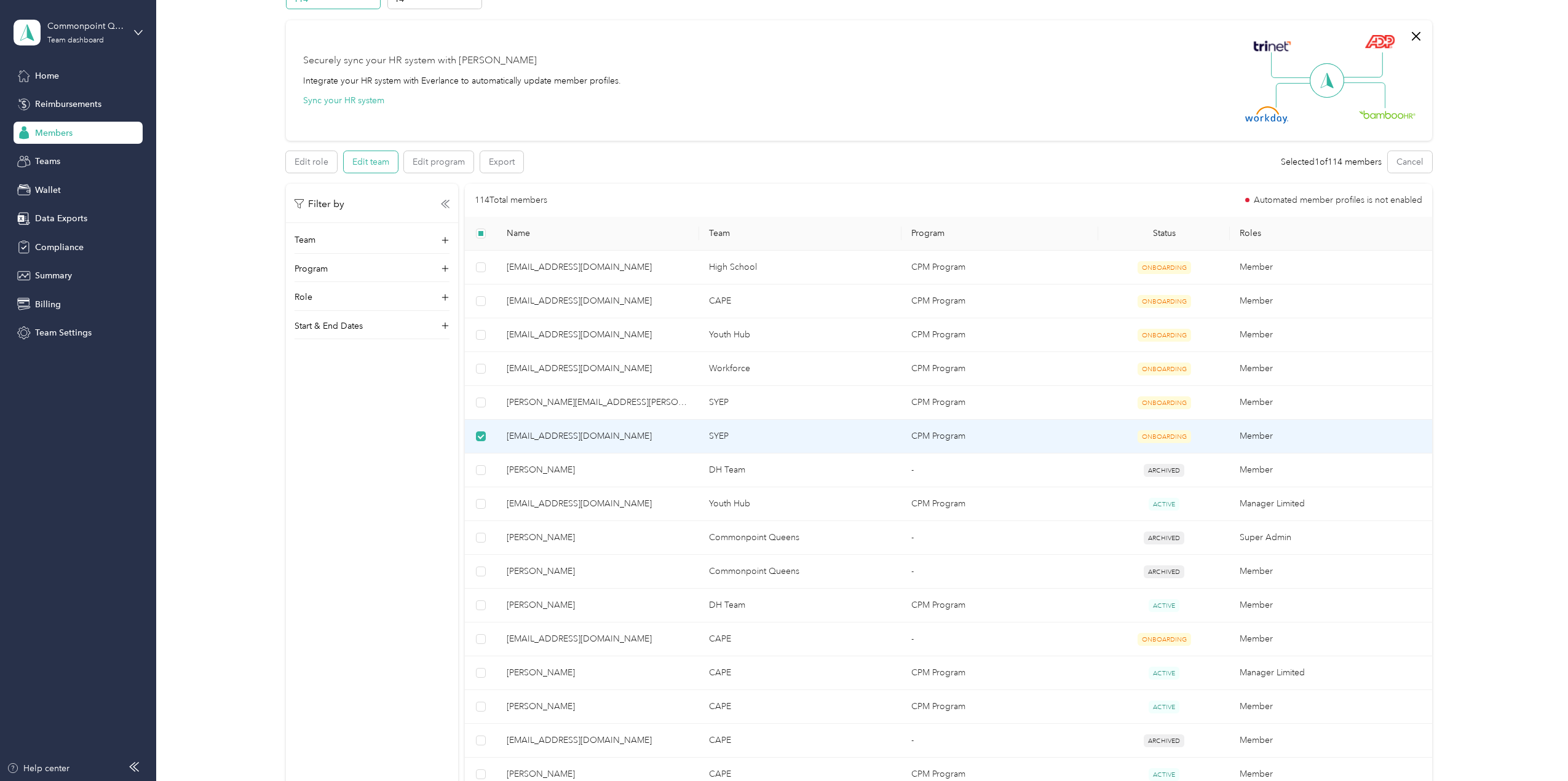
click at [357, 164] on button "Edit team" at bounding box center [371, 162] width 54 height 22
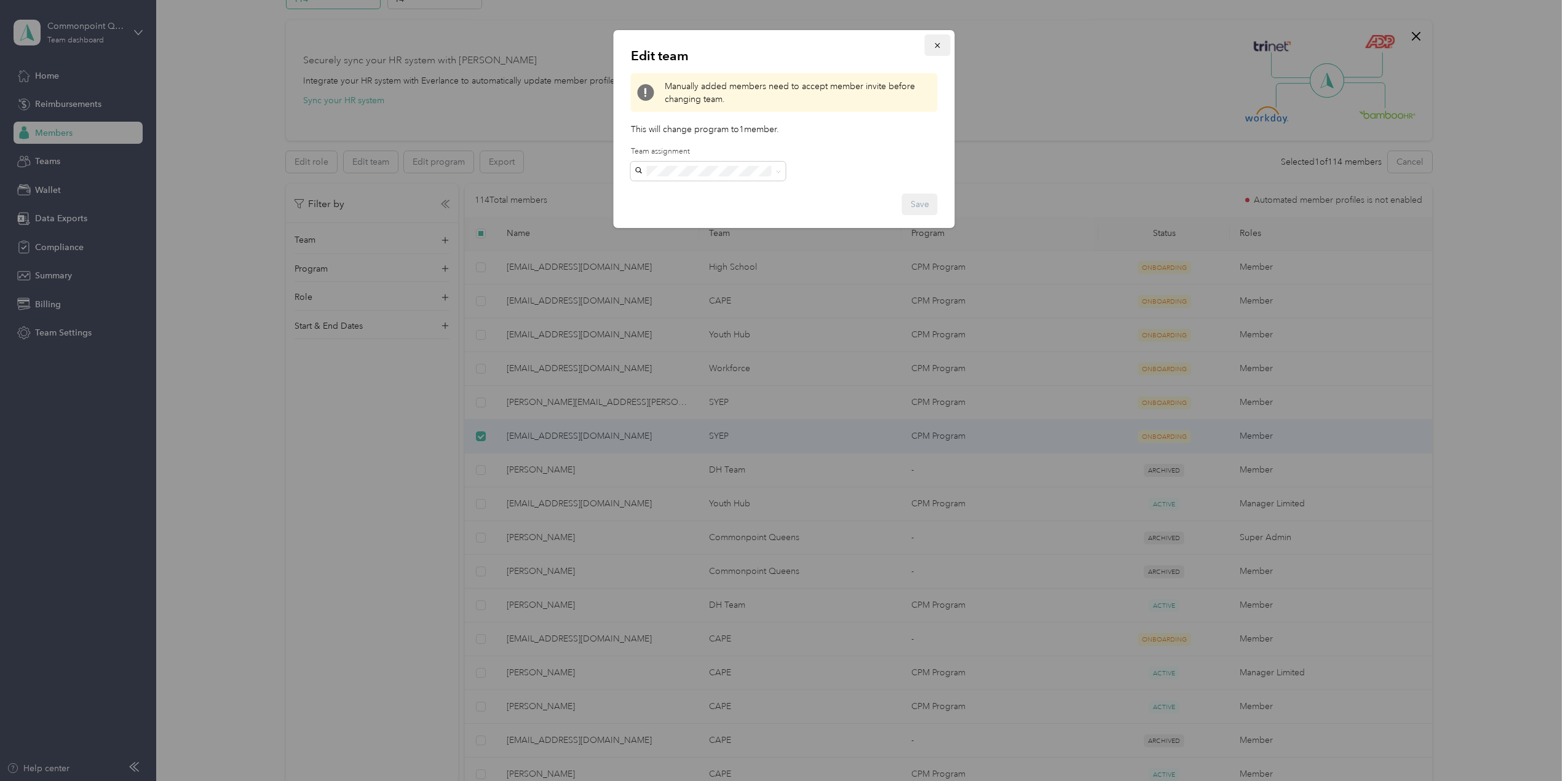
click at [938, 48] on icon "button" at bounding box center [937, 46] width 8 height 8
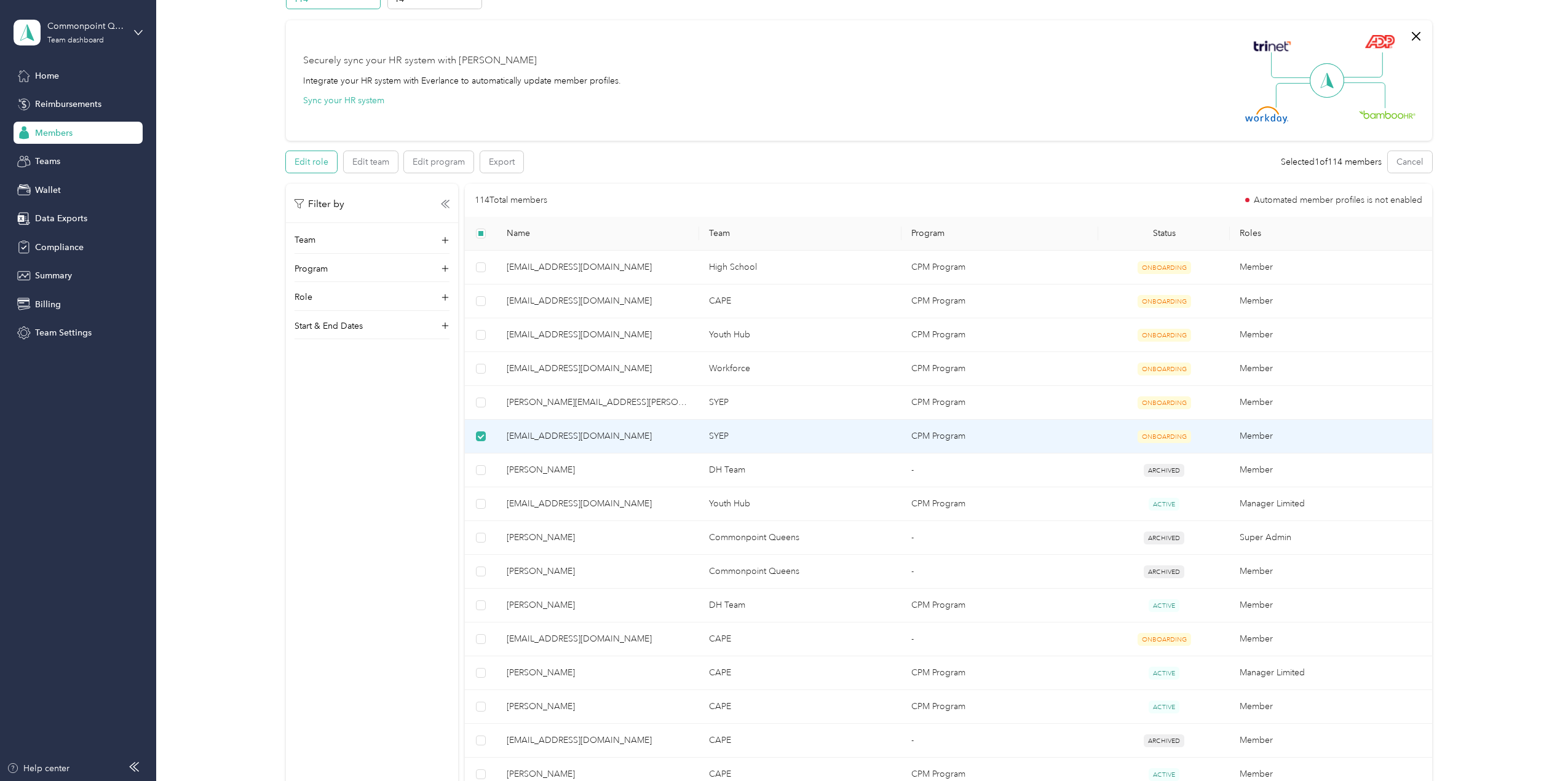
click at [296, 156] on button "Edit role" at bounding box center [311, 162] width 51 height 22
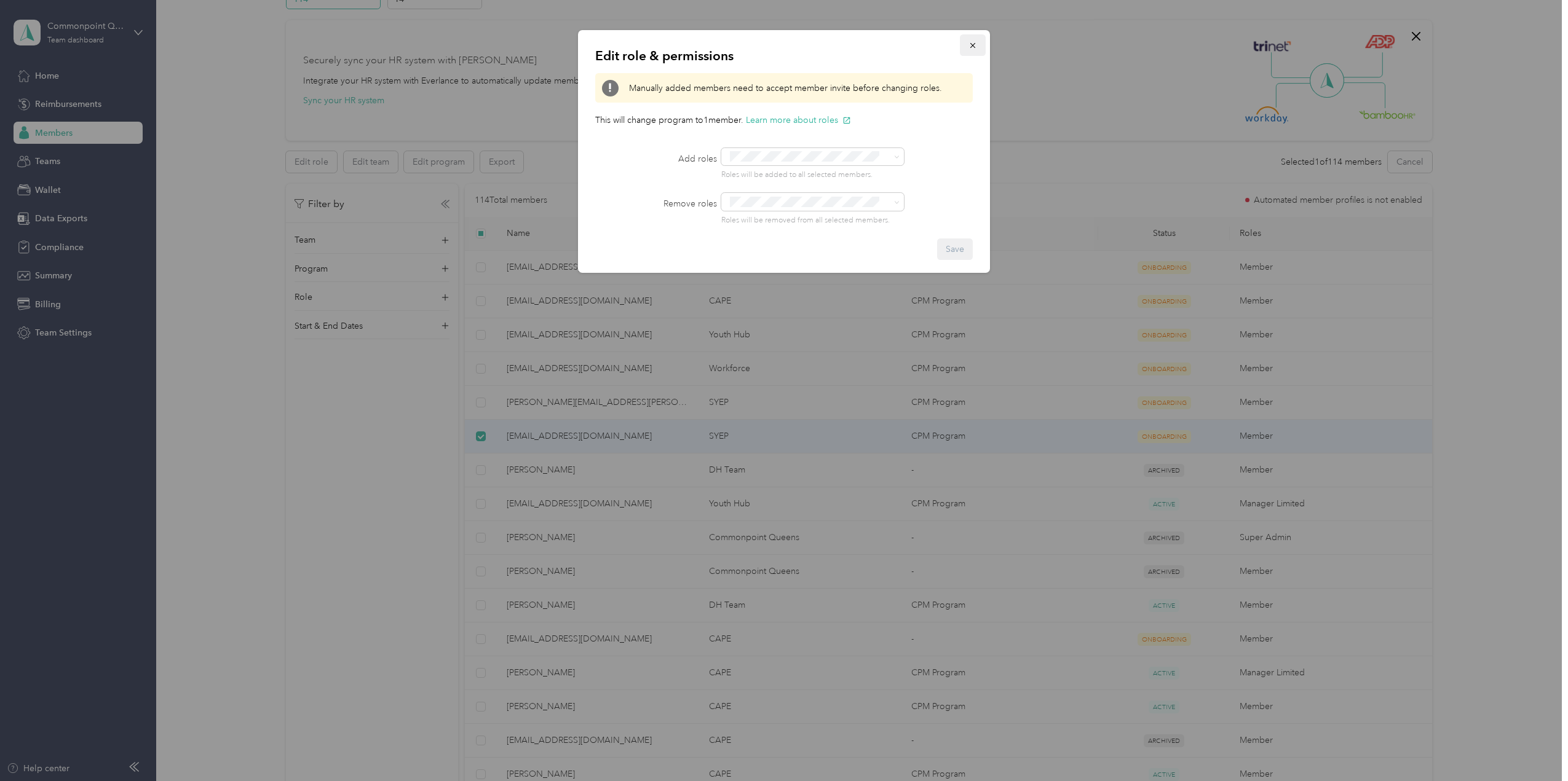
click at [974, 47] on icon "button" at bounding box center [972, 46] width 8 height 8
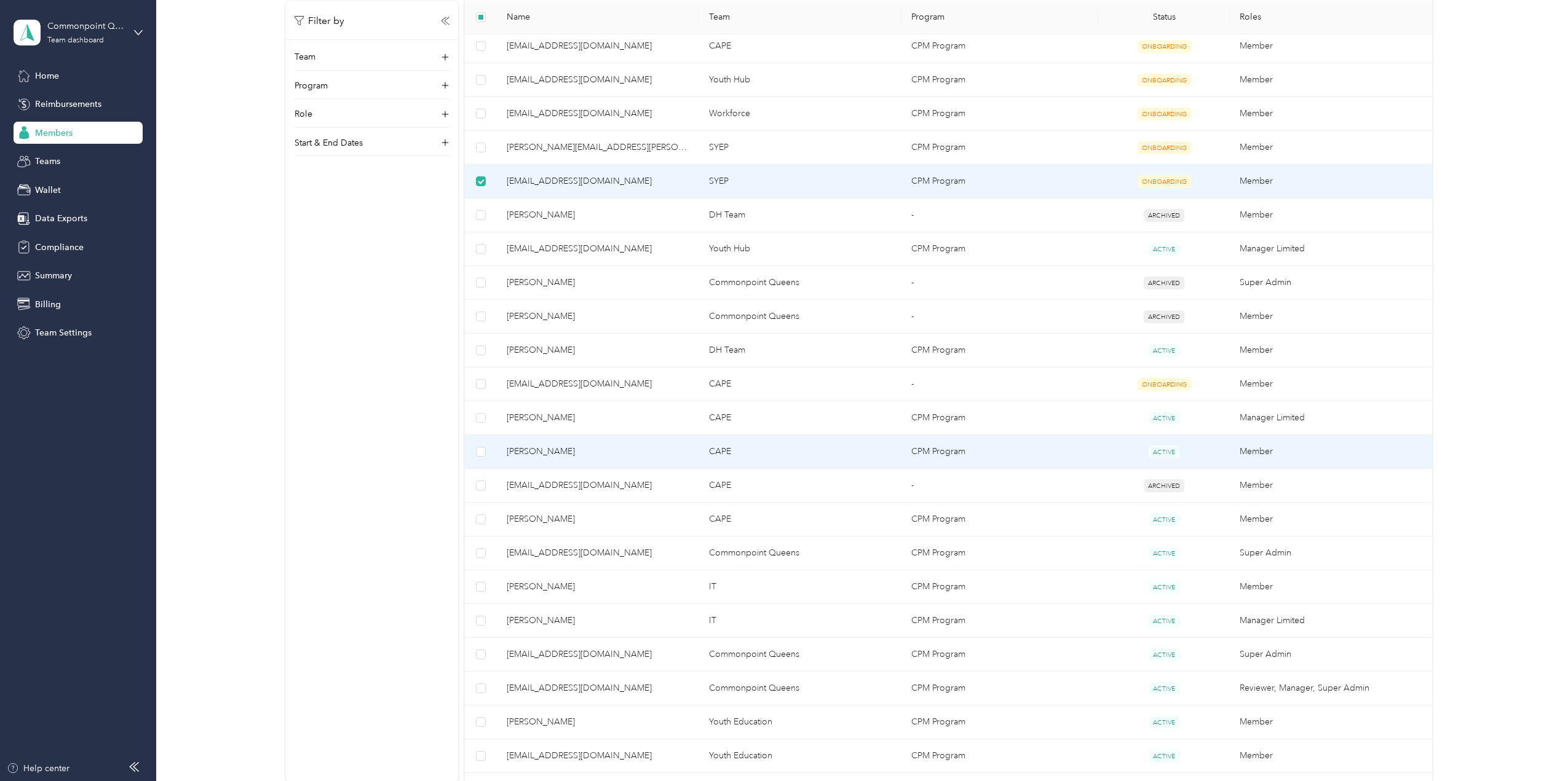
scroll to position [570, 0]
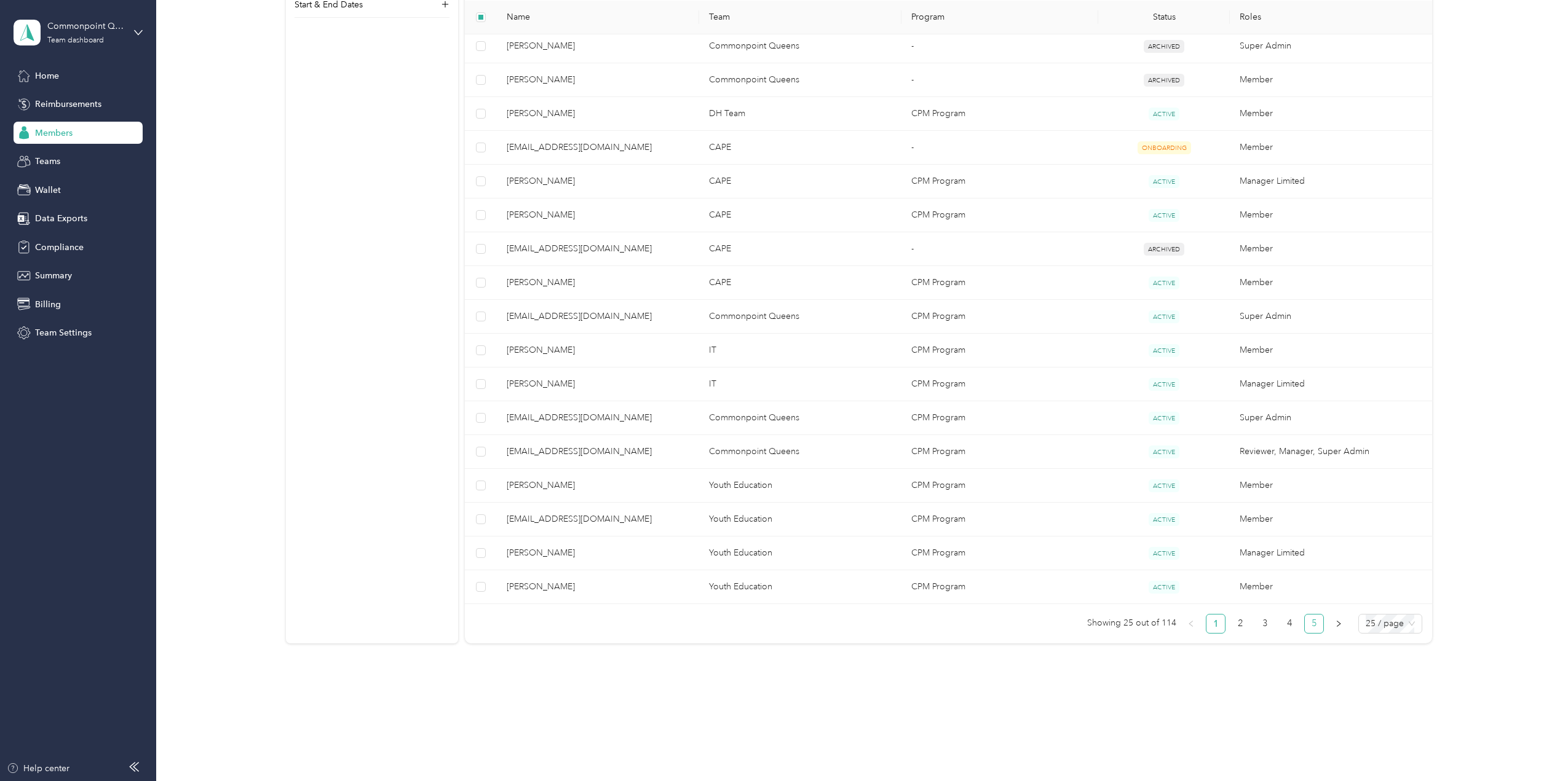
click at [1315, 625] on link "5" at bounding box center [1313, 624] width 18 height 18
